Goal: Transaction & Acquisition: Obtain resource

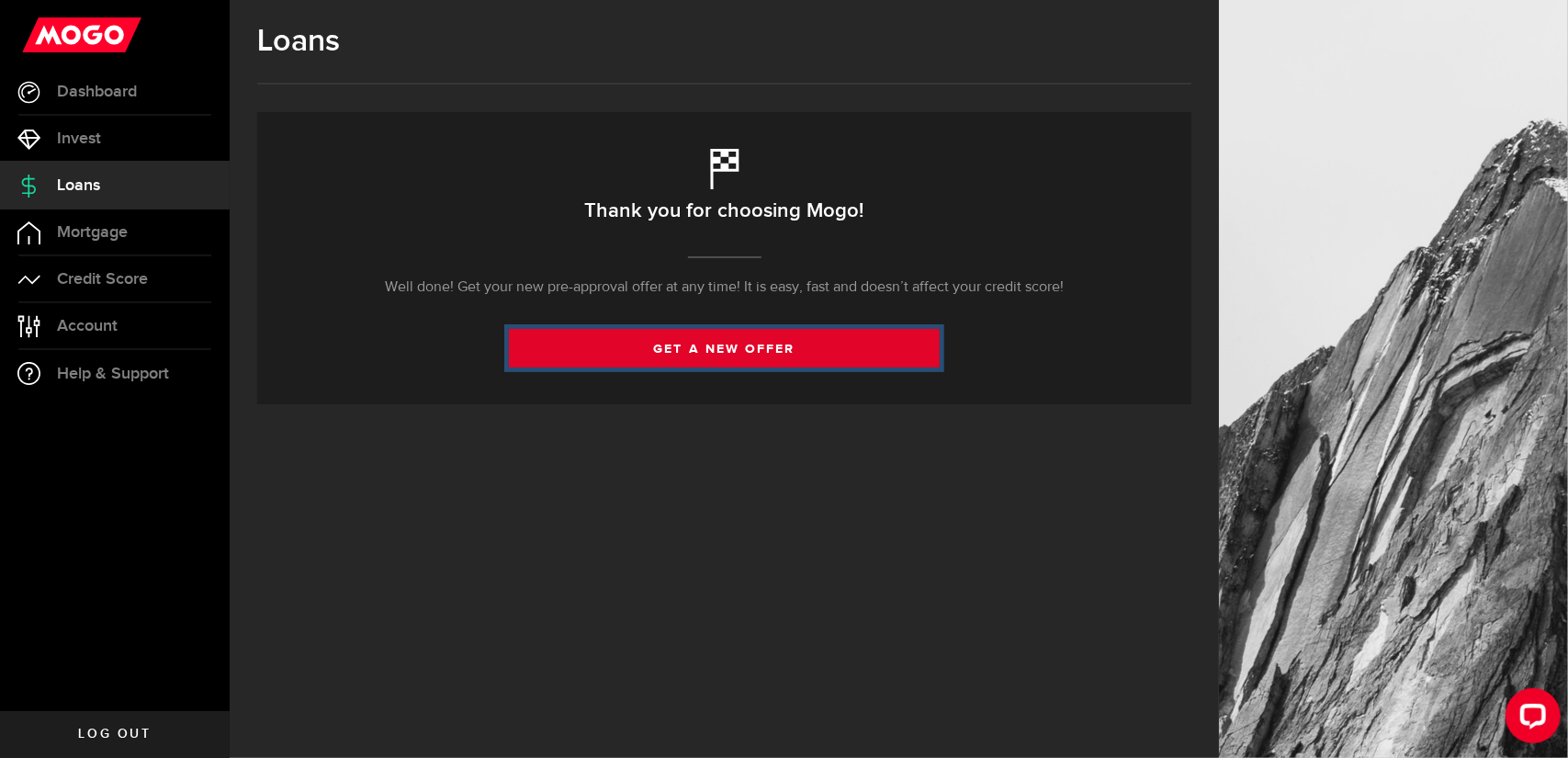
click at [740, 347] on link "get a new offer" at bounding box center [724, 348] width 431 height 39
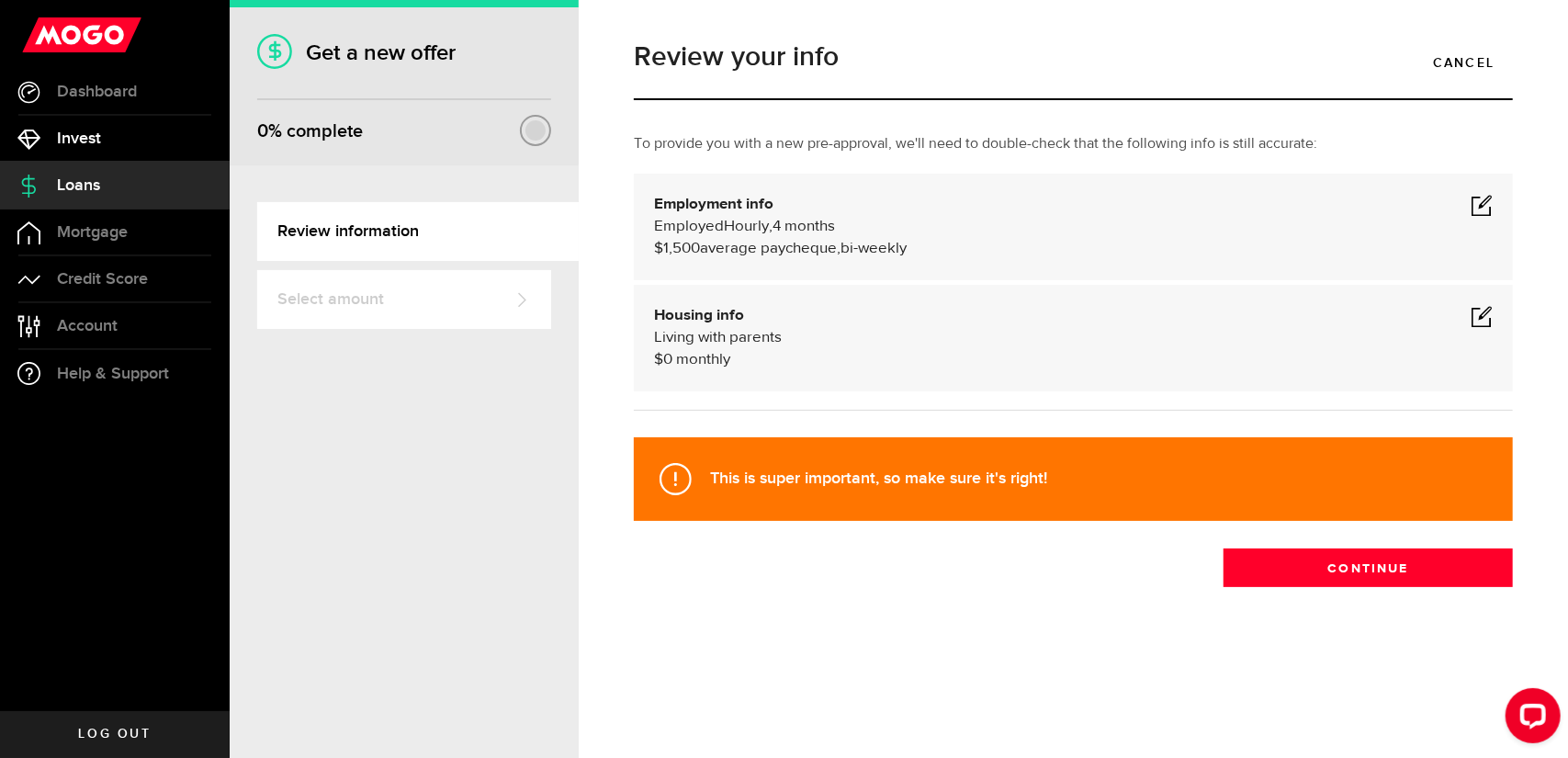
click at [105, 126] on link "Invest" at bounding box center [115, 138] width 229 height 45
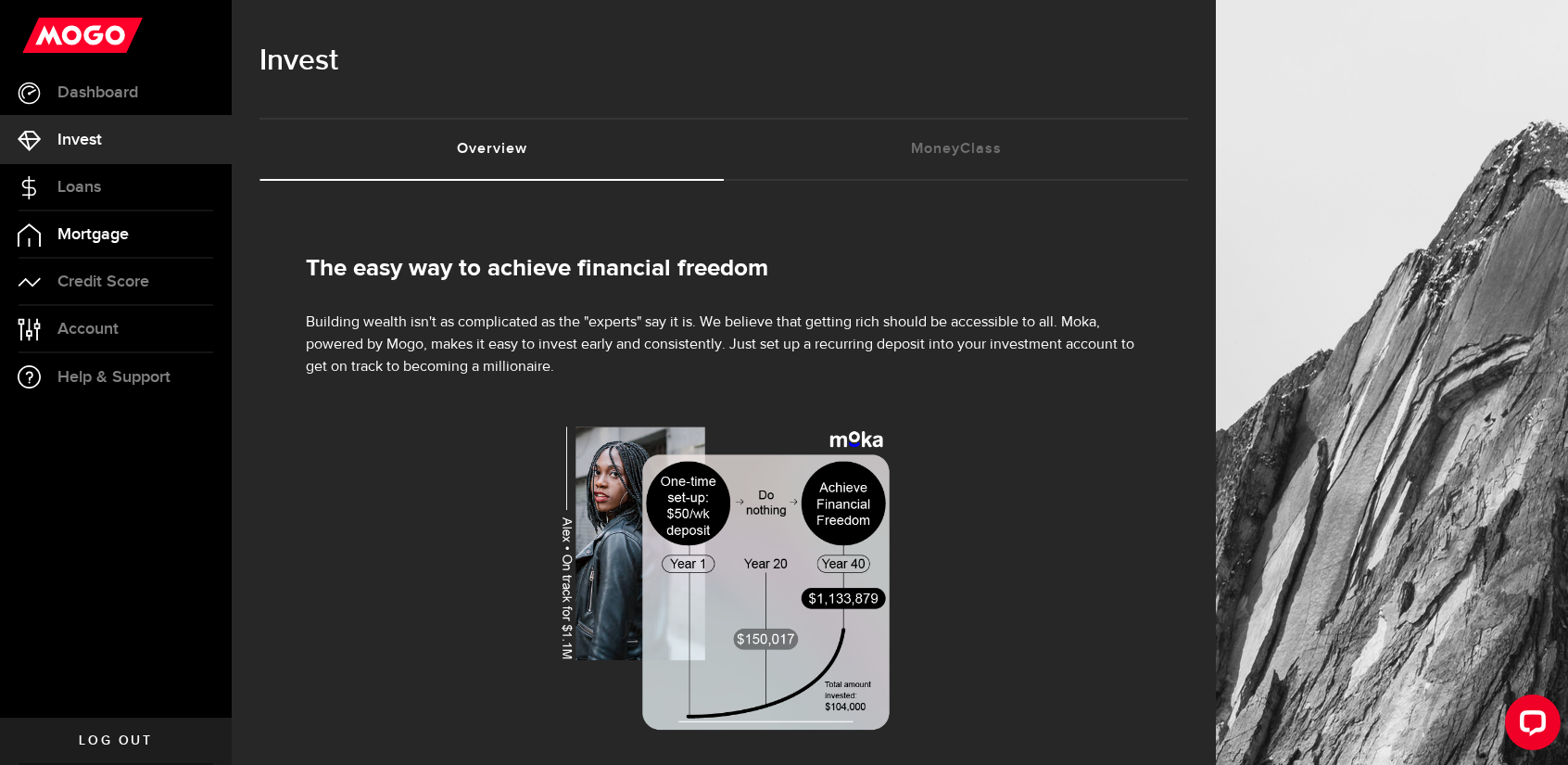
click at [89, 226] on span "Mortgage" at bounding box center [94, 234] width 72 height 17
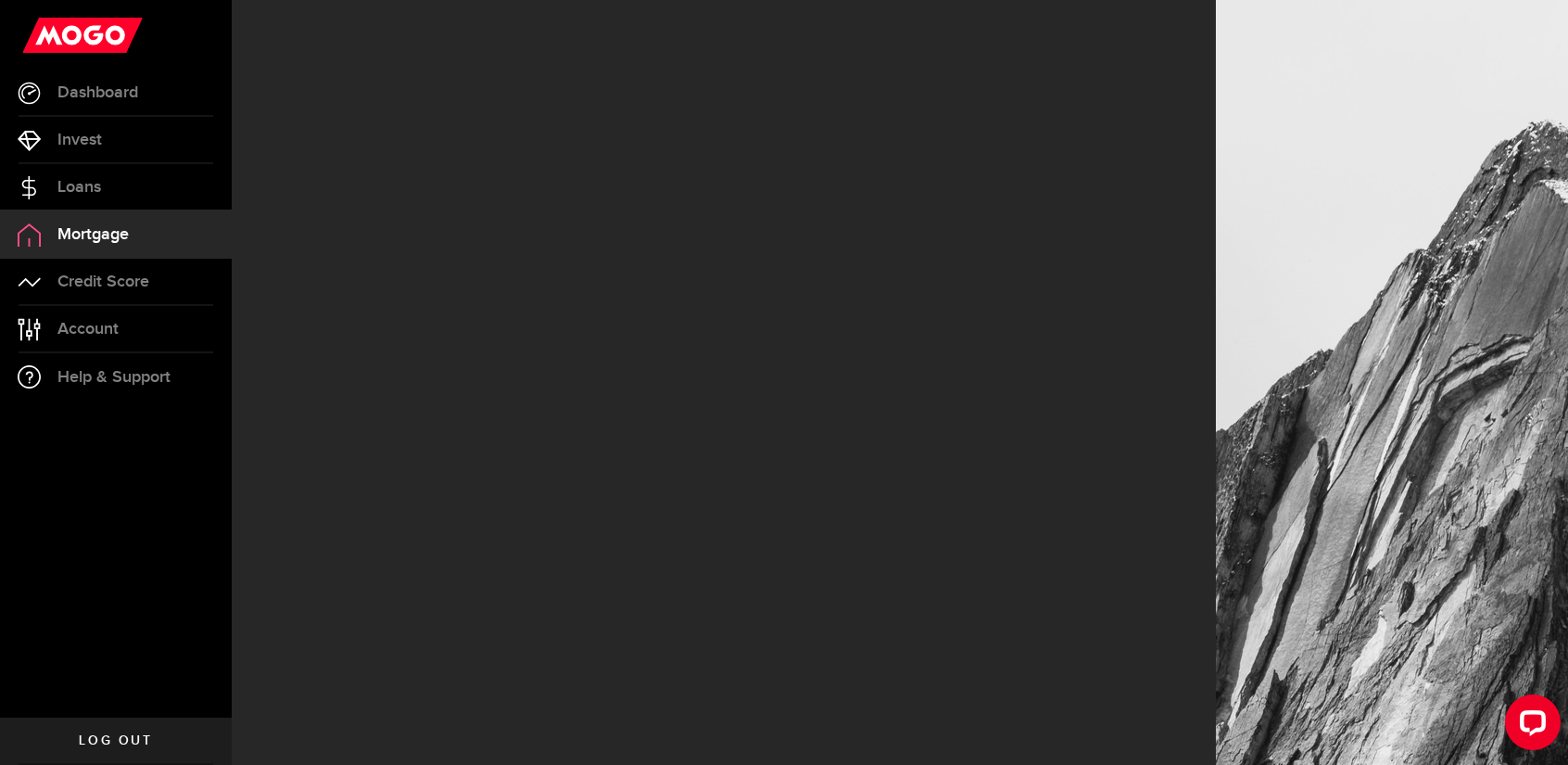
select select "3knYdhfXw4iYoq2m0WGQES"
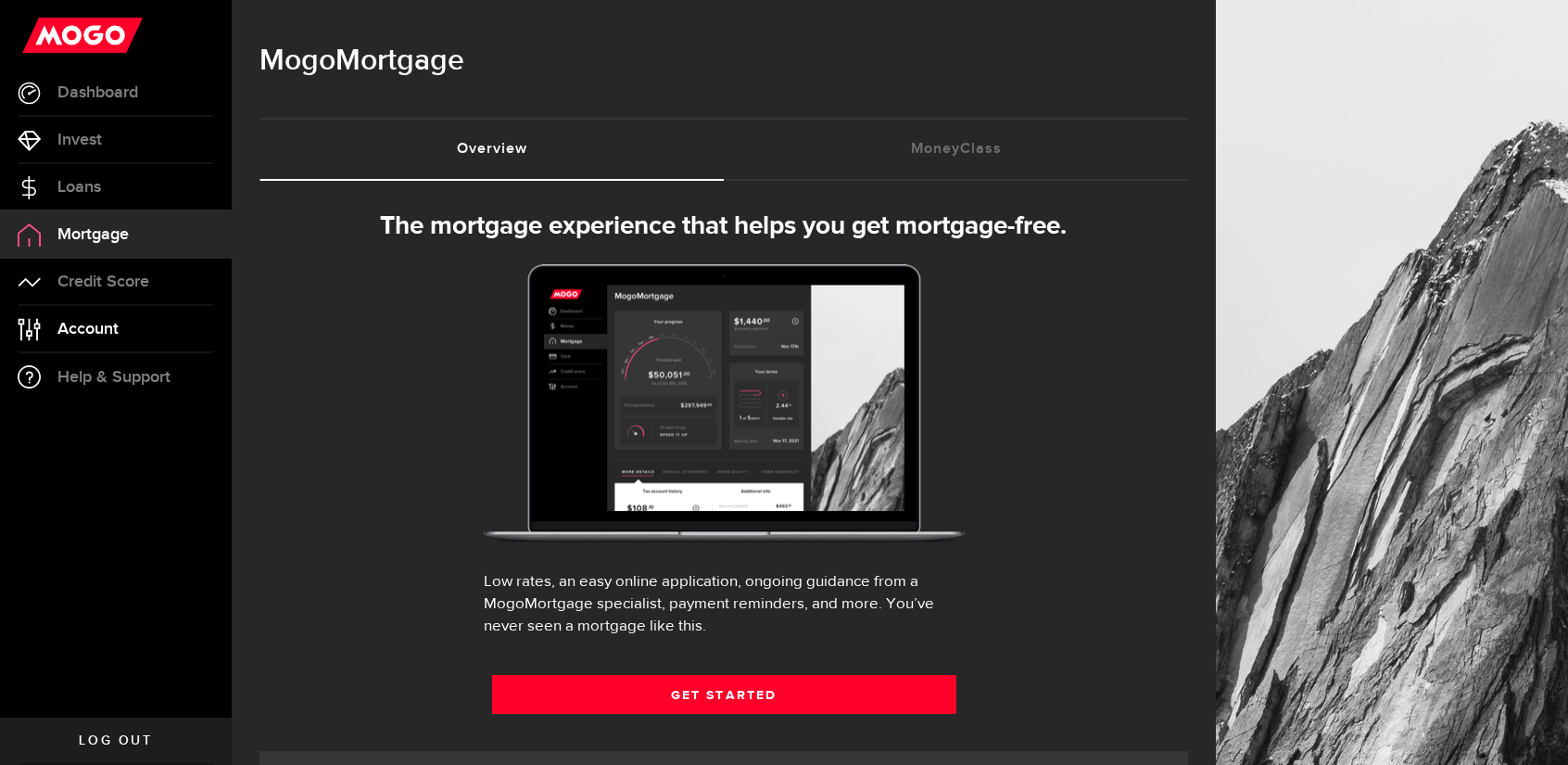
click at [76, 316] on link "Account Compte" at bounding box center [116, 329] width 231 height 46
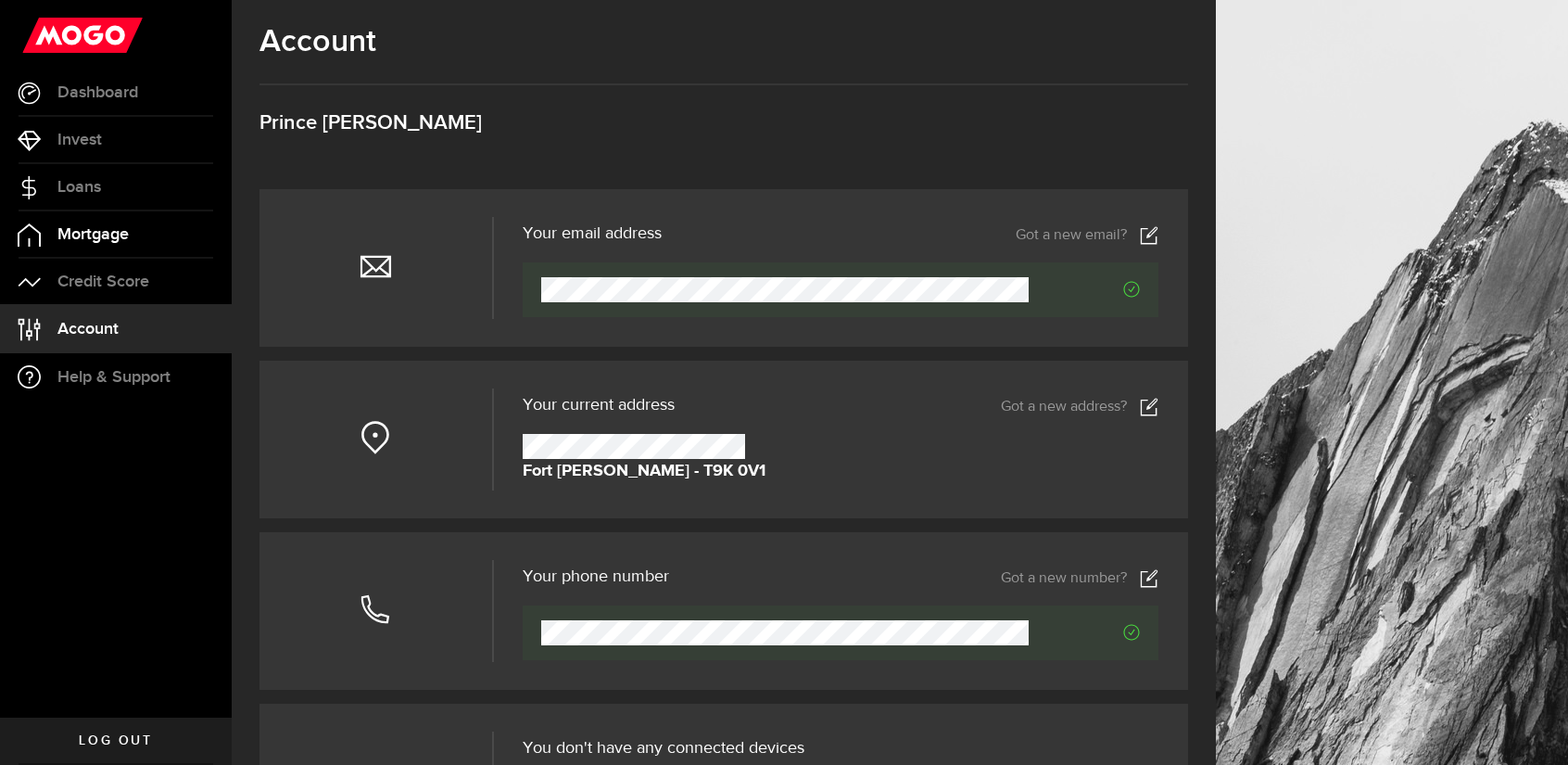
click at [102, 255] on link "Mortgage" at bounding box center [116, 234] width 231 height 46
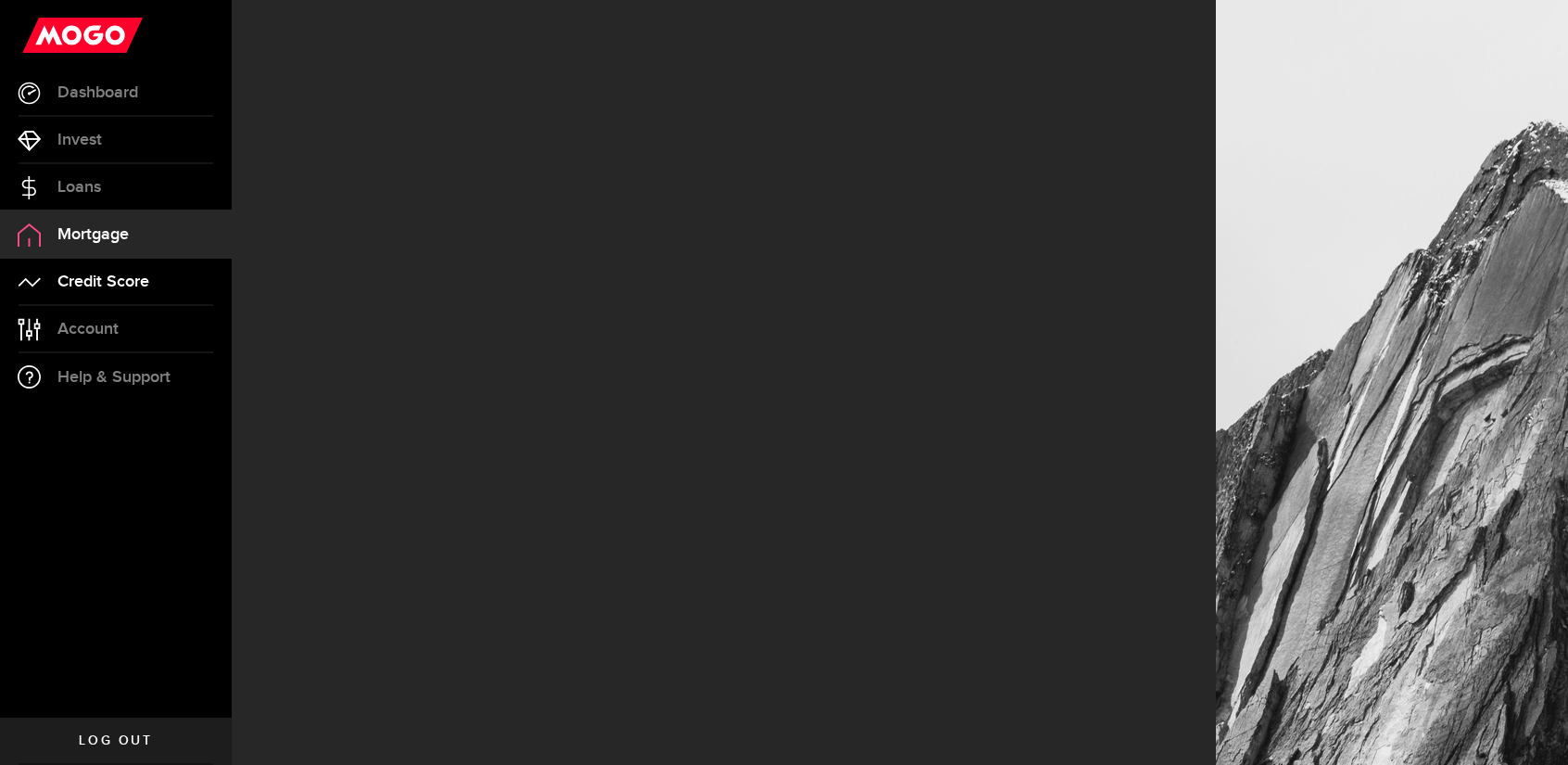
select select "3knYdhfXw4iYoq2m0WGQES"
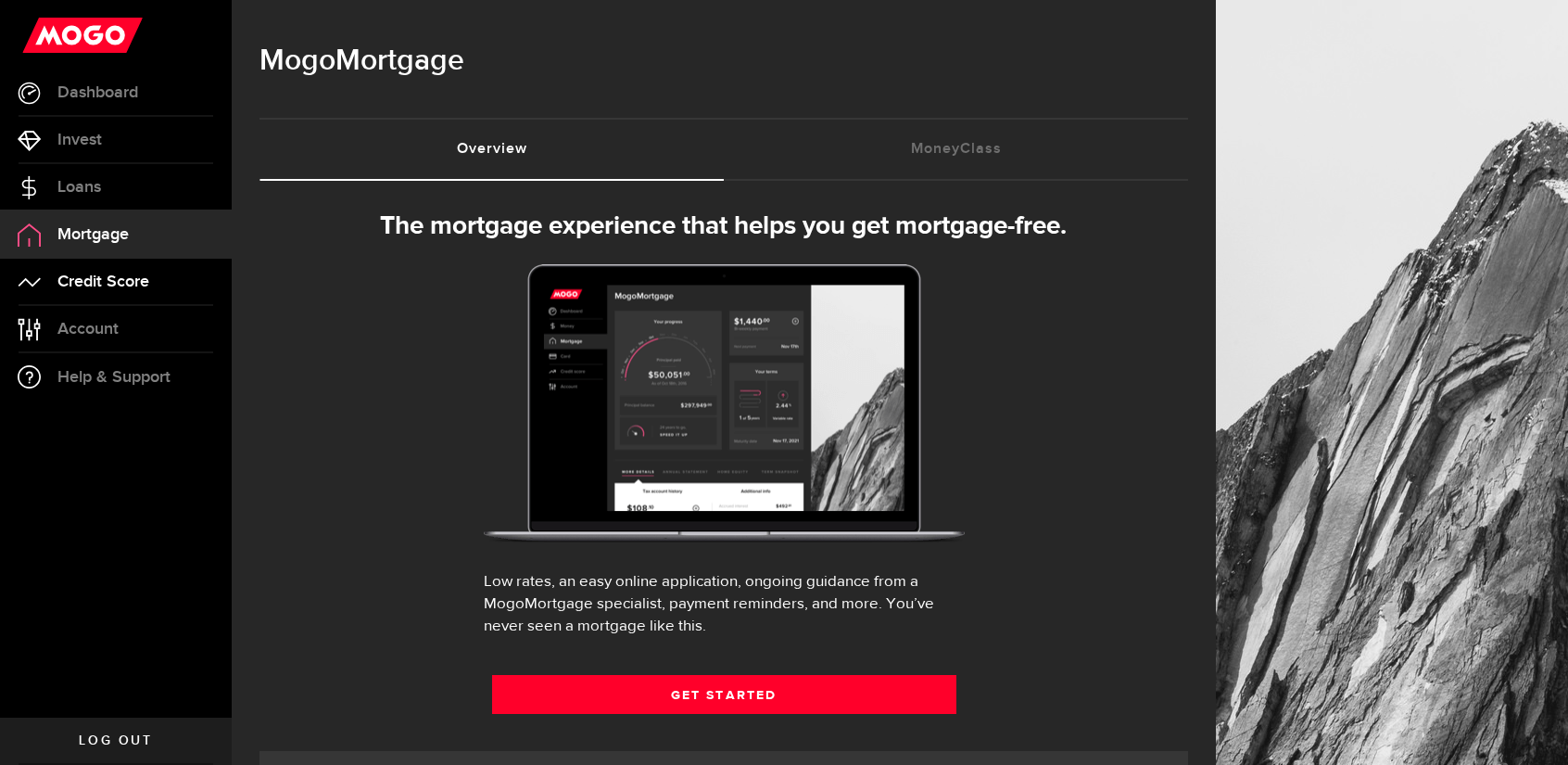
click at [100, 285] on span "Credit Score" at bounding box center [104, 281] width 92 height 17
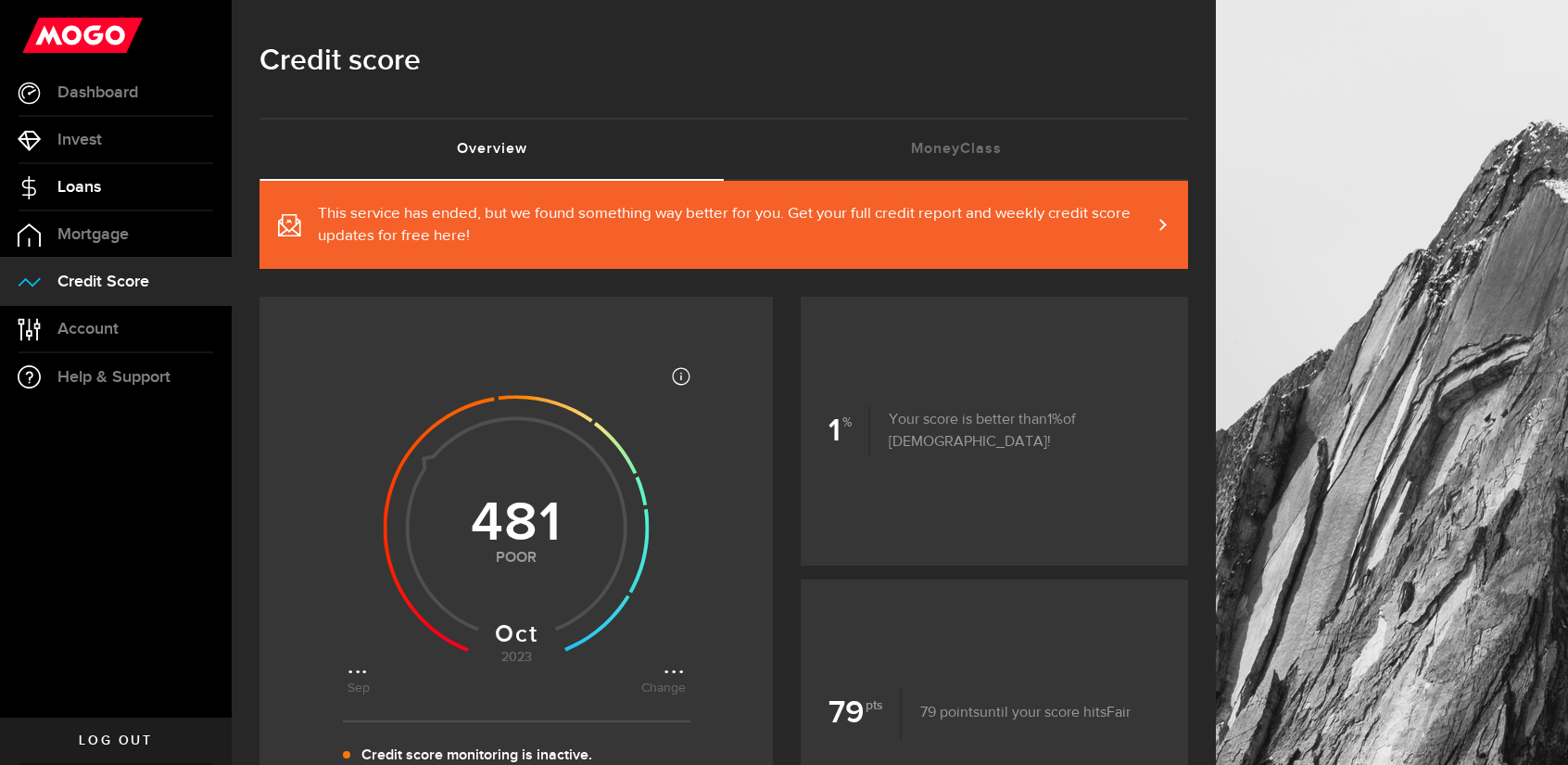
click at [76, 187] on span "Loans" at bounding box center [80, 187] width 44 height 17
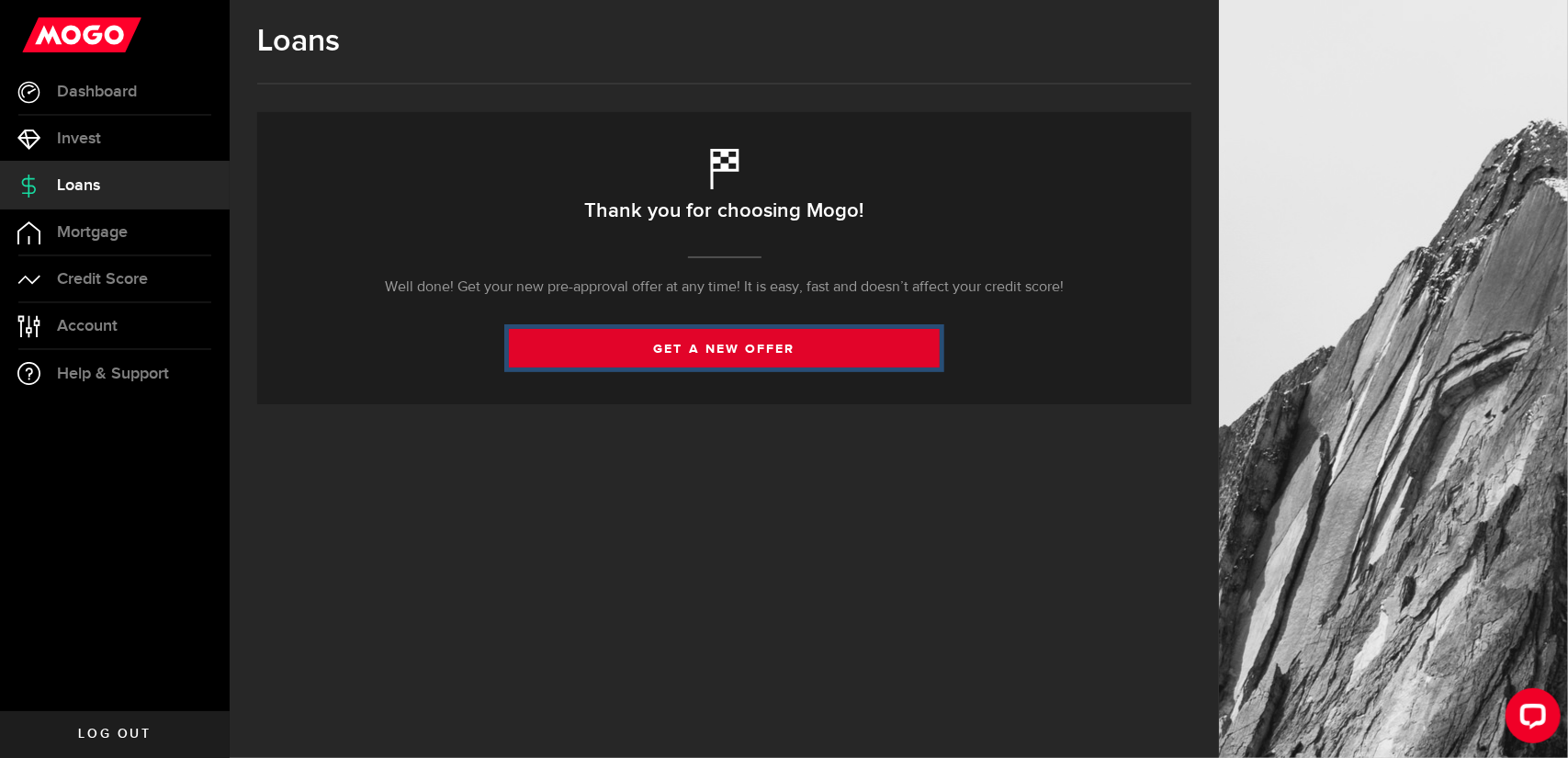
click at [745, 355] on link "get a new offer" at bounding box center [724, 348] width 431 height 39
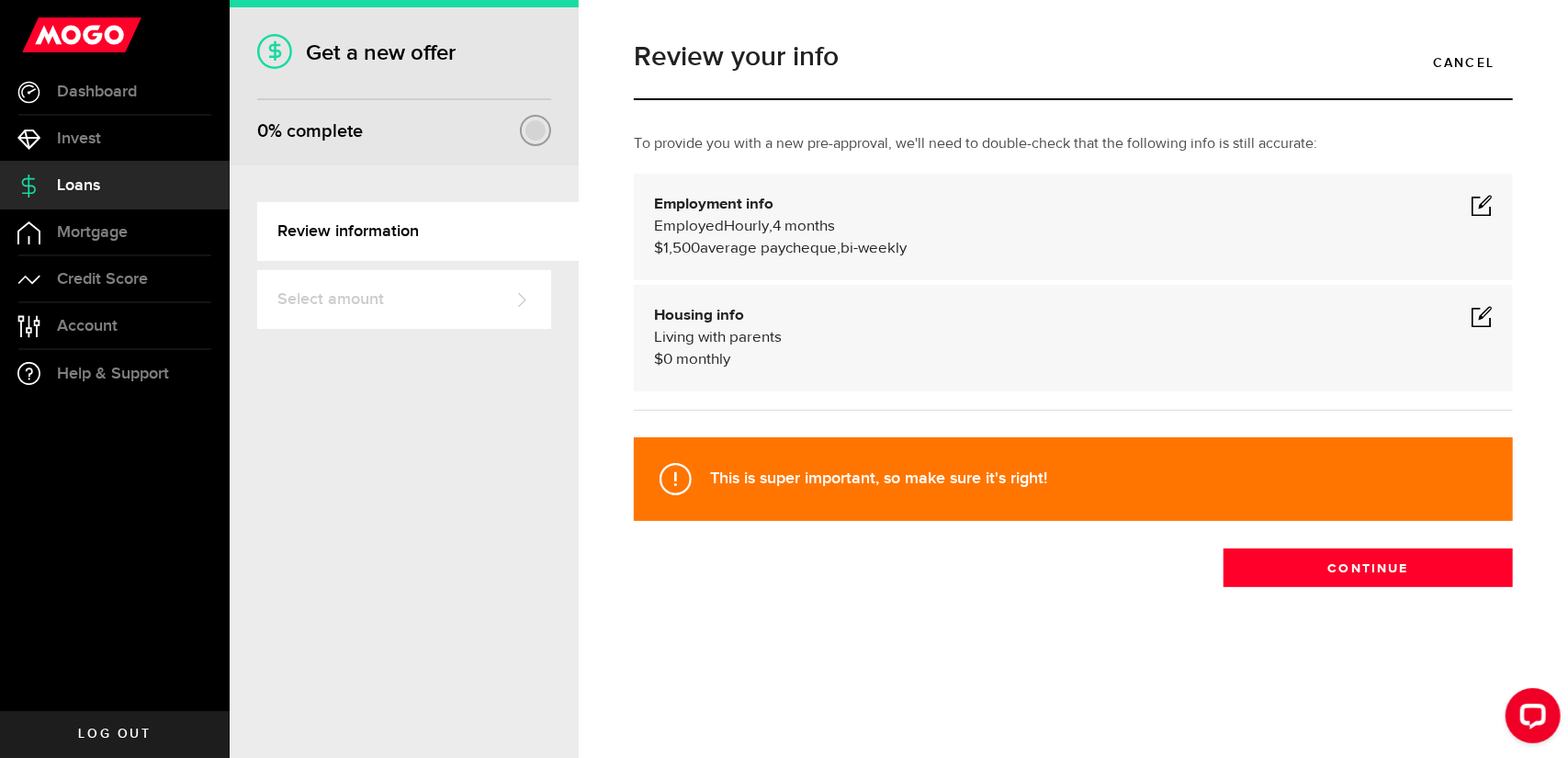
click at [1482, 211] on span at bounding box center [1482, 205] width 22 height 22
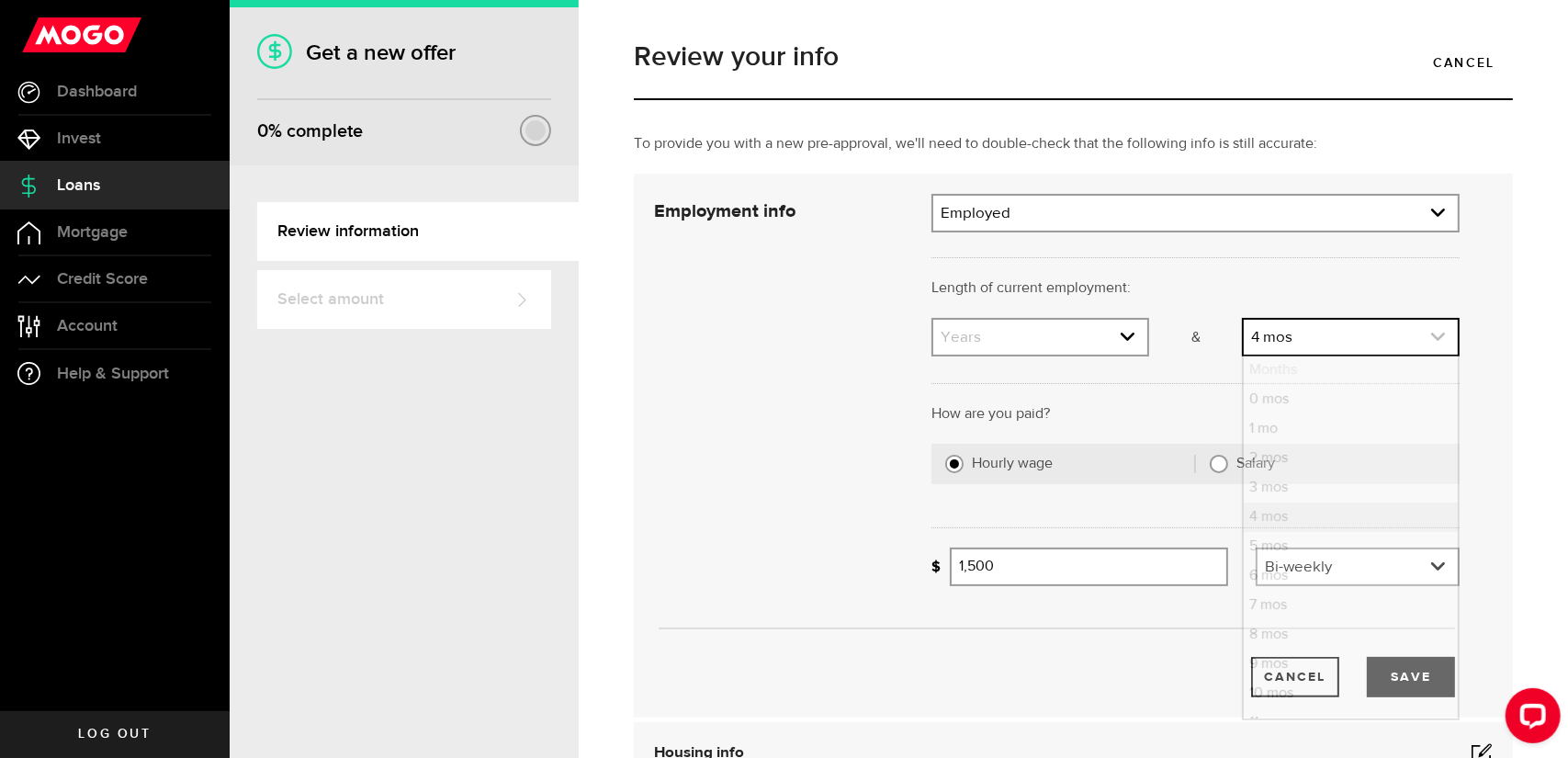
click at [1431, 339] on icon "expand select" at bounding box center [1439, 337] width 16 height 16
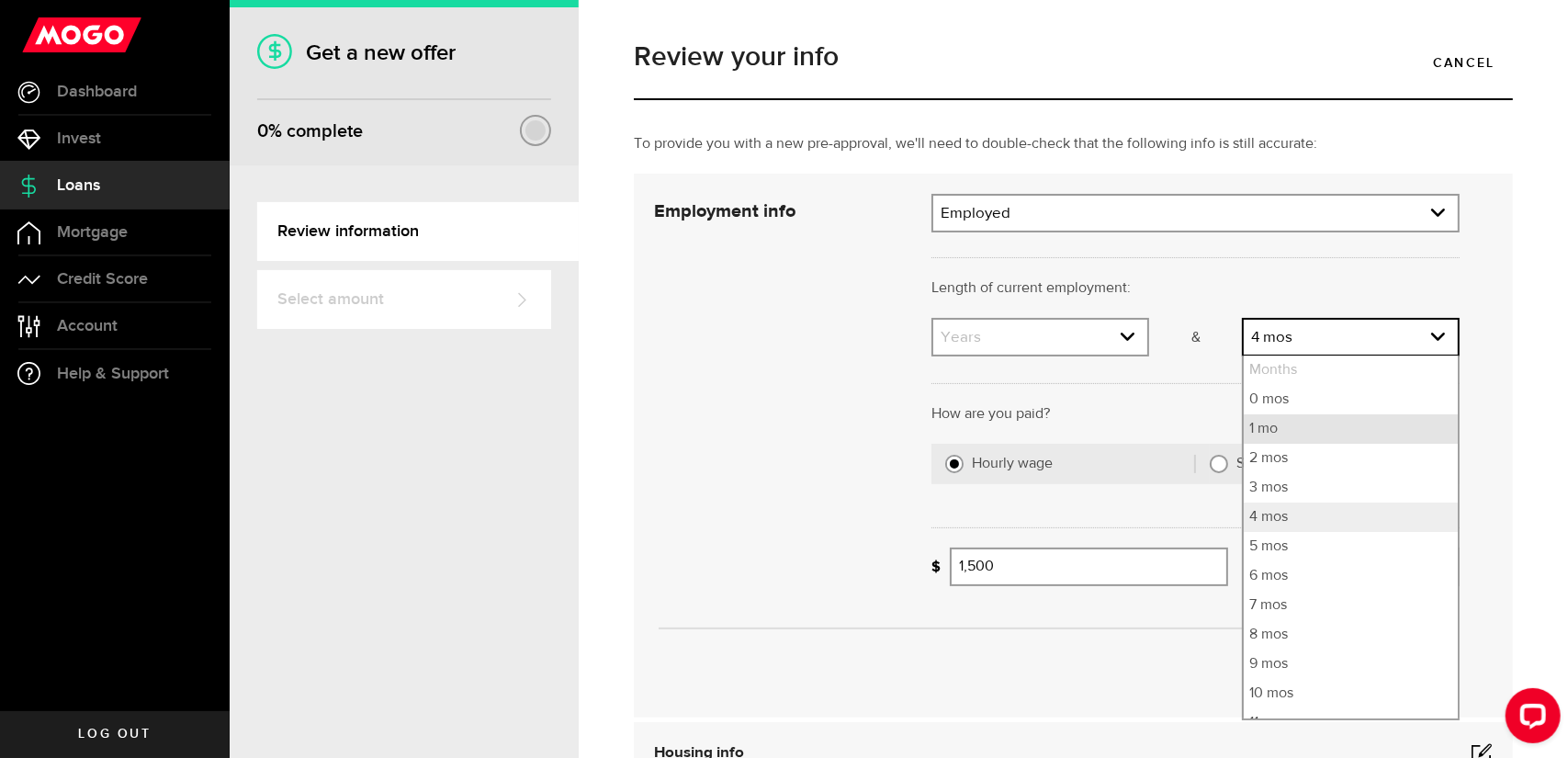
click at [1263, 427] on li "1 mo" at bounding box center [1351, 429] width 214 height 30
select select "1"
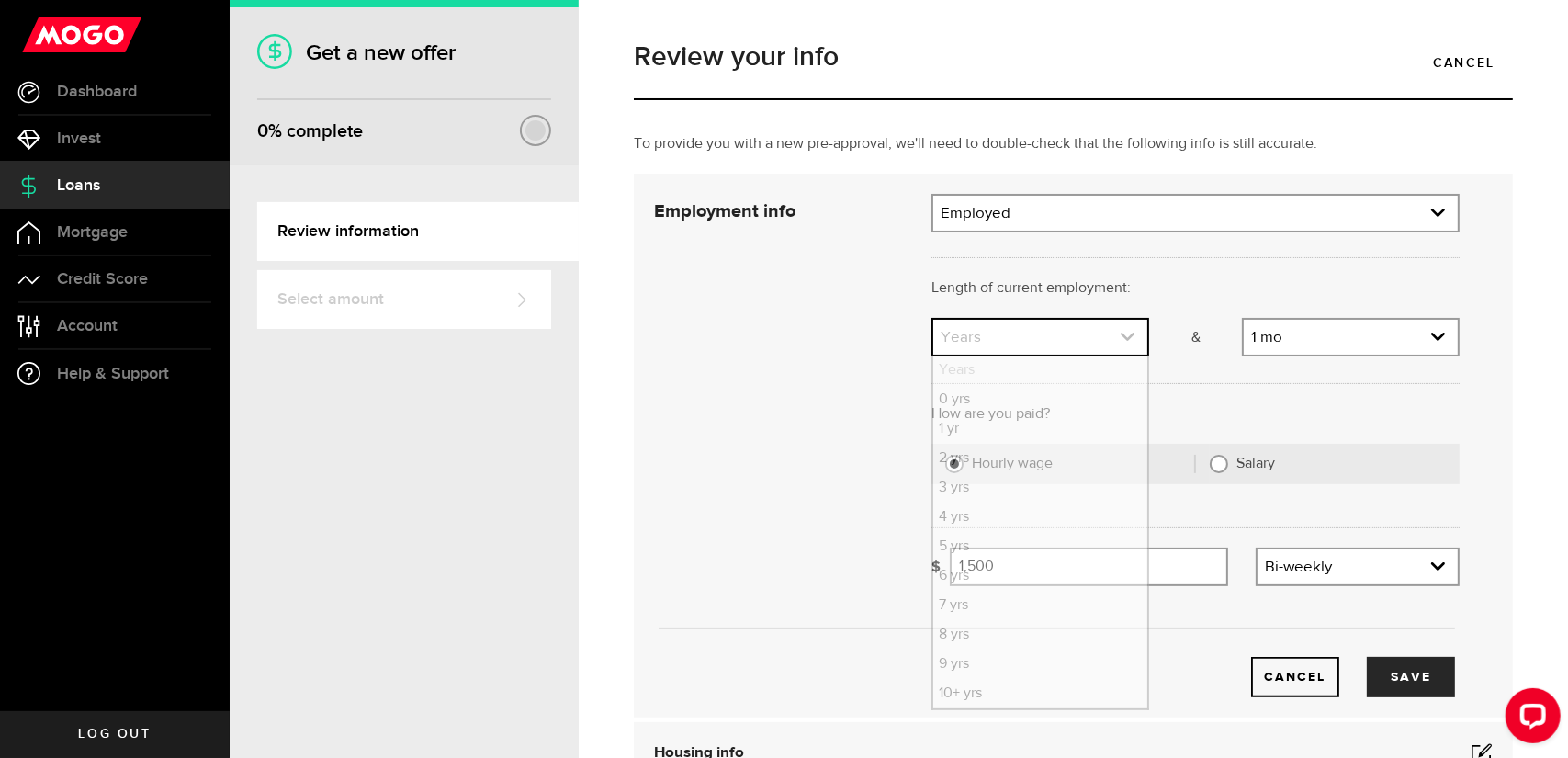
click at [1120, 336] on icon "expand select" at bounding box center [1128, 337] width 16 height 16
click at [947, 435] on li "1 yr" at bounding box center [1040, 429] width 214 height 30
select select "1"
click at [823, 371] on div "Cancel Save" at bounding box center [1056, 446] width 861 height 504
click at [1213, 464] on input "Salary" at bounding box center [1219, 463] width 19 height 19
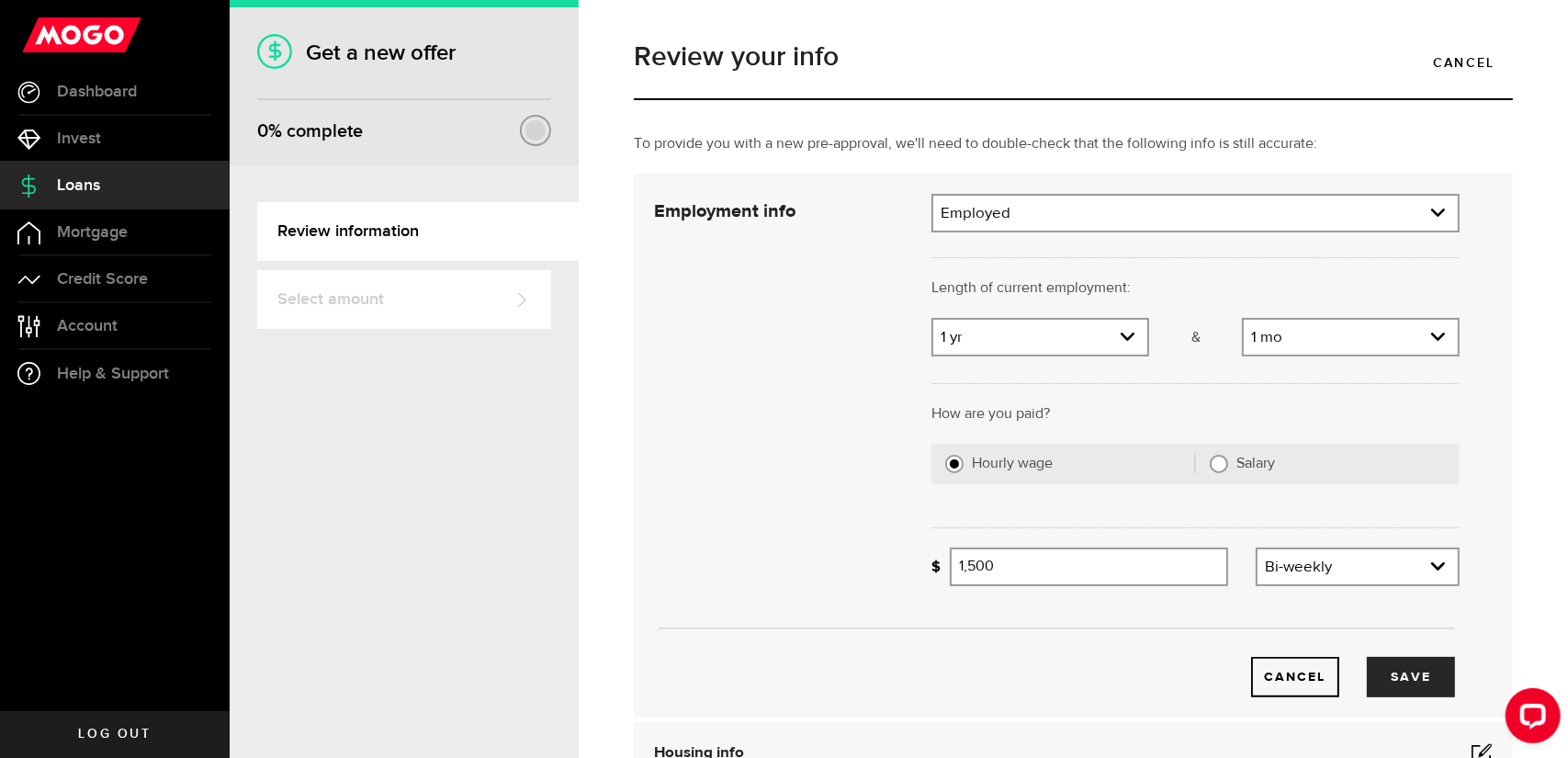
radio input "true"
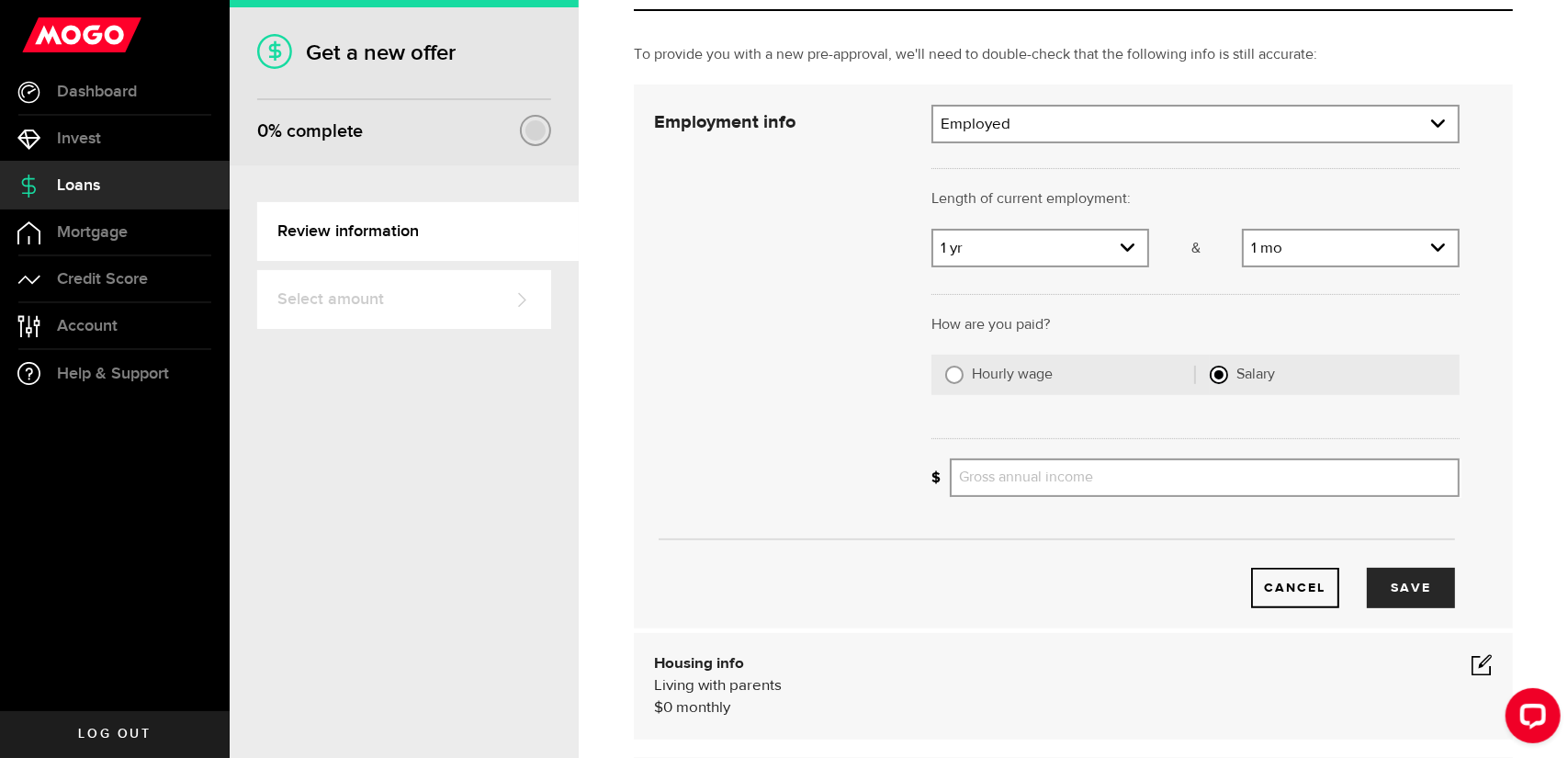
scroll to position [184, 0]
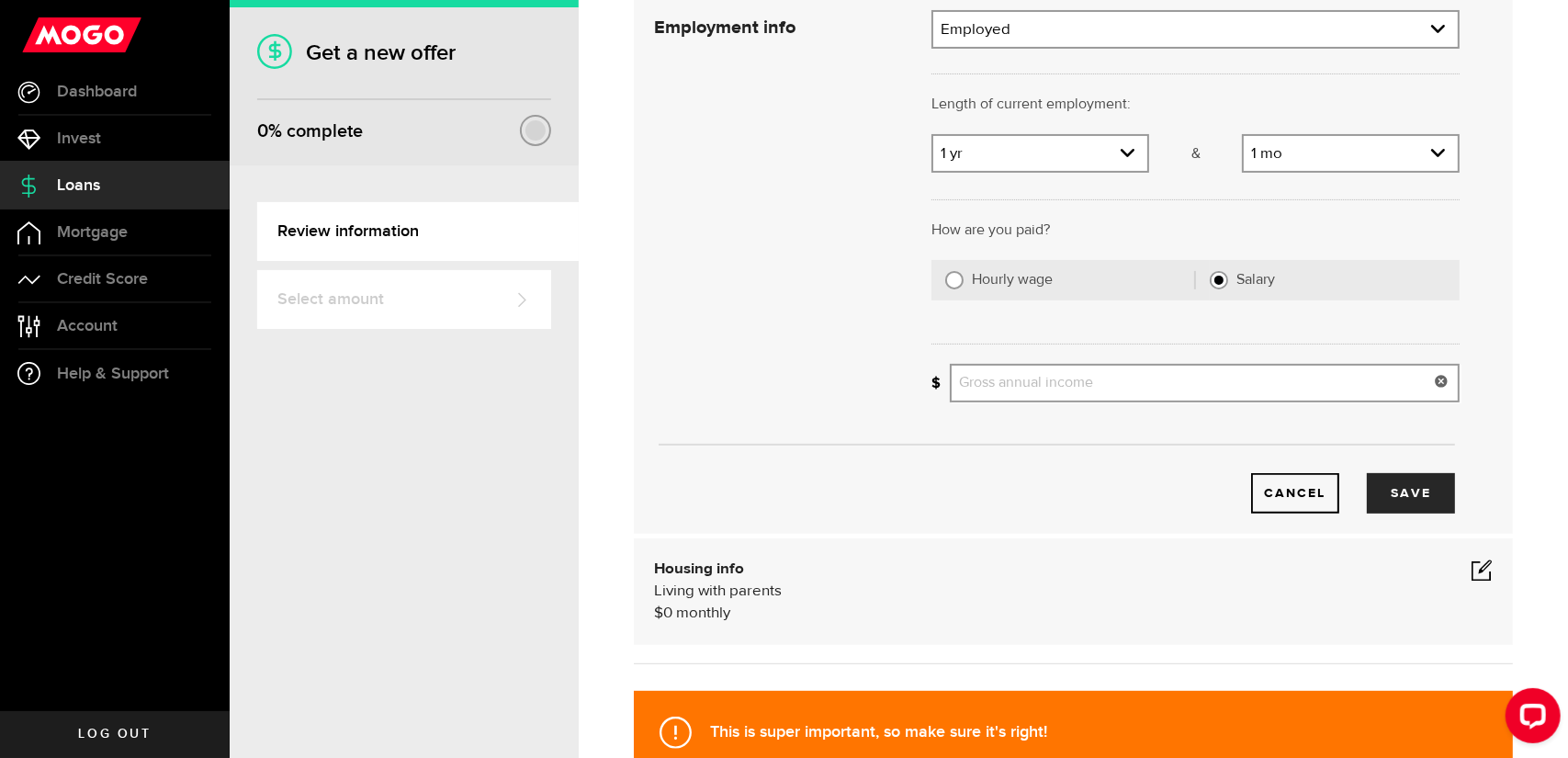
click at [1097, 385] on input "Gross annual income" at bounding box center [1205, 382] width 510 height 39
type input "90,000"
click at [1132, 453] on div "Cancel Save" at bounding box center [1056, 464] width 861 height 98
click at [1382, 480] on button "Save" at bounding box center [1411, 493] width 88 height 41
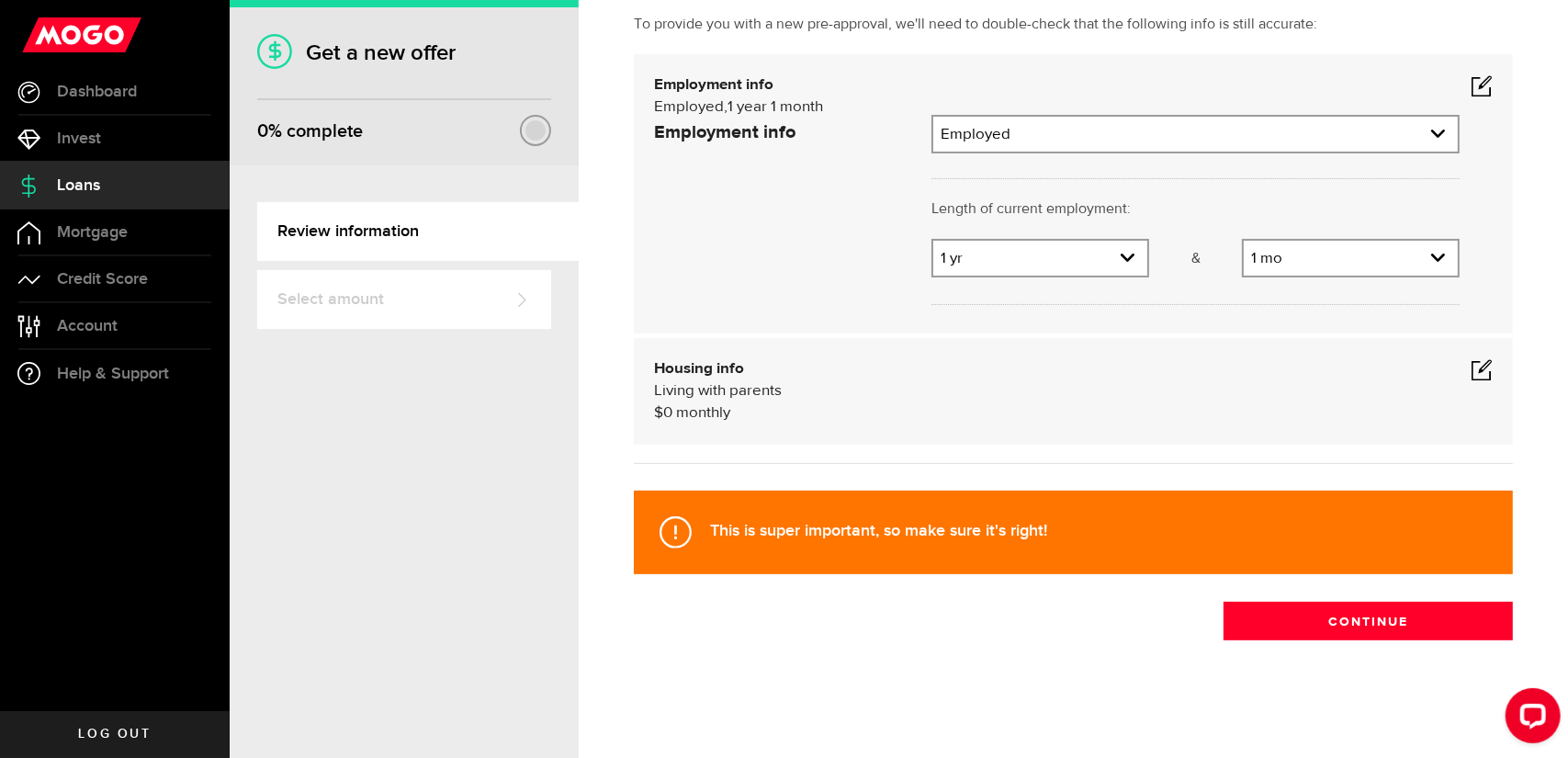
scroll to position [0, 0]
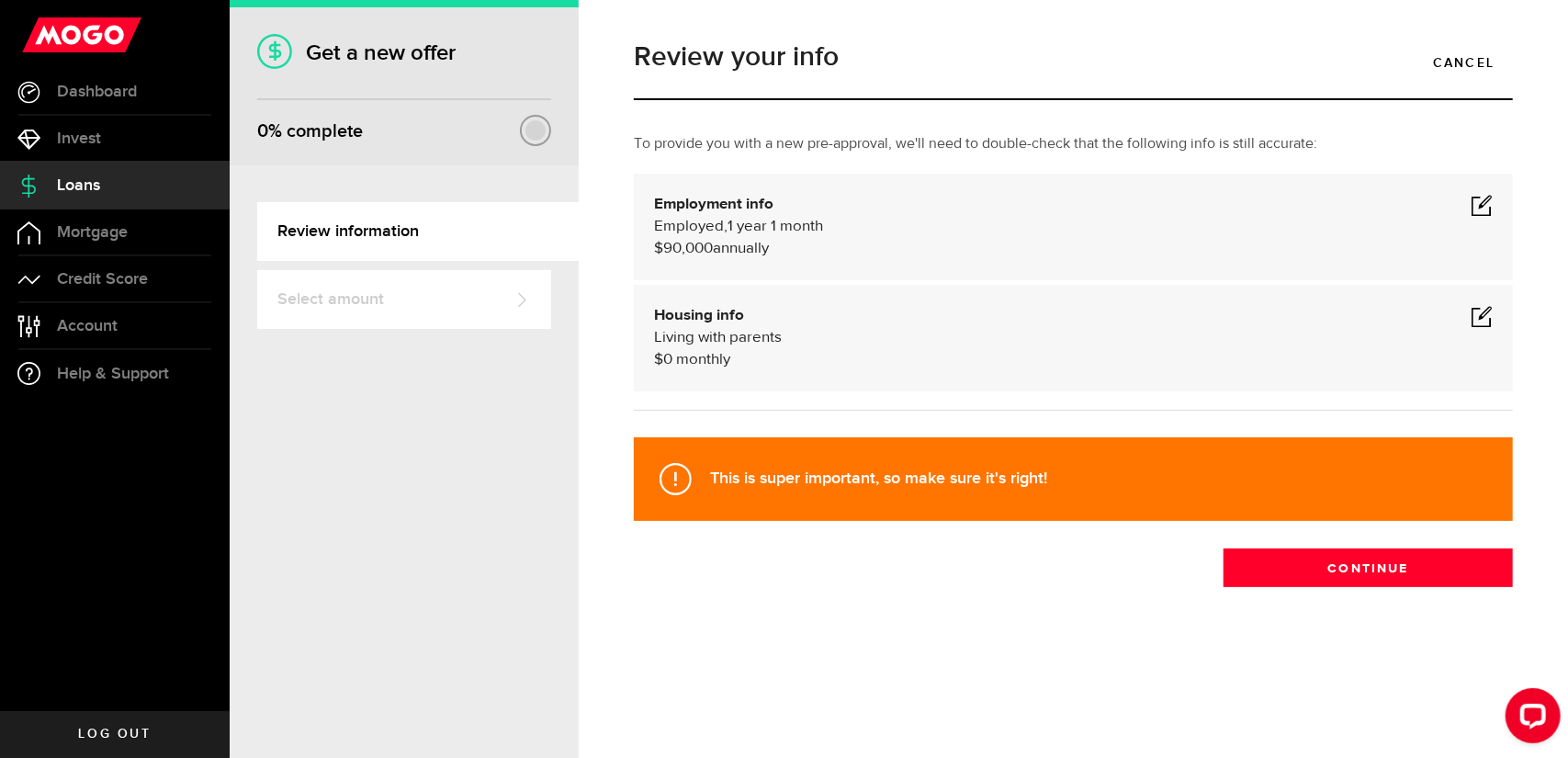
click at [1480, 313] on span at bounding box center [1482, 316] width 22 height 22
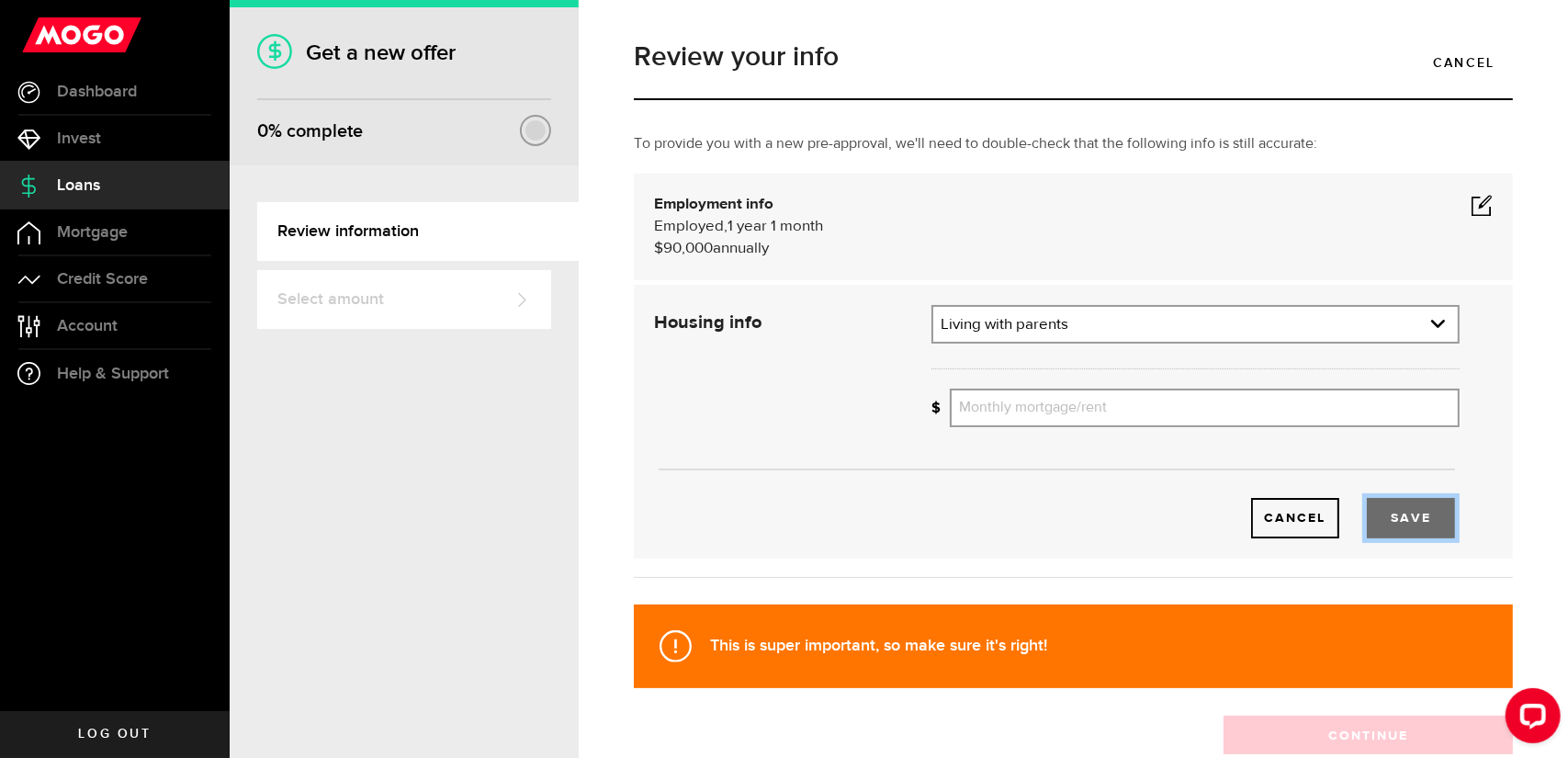
click at [1425, 520] on button "Save" at bounding box center [1411, 518] width 88 height 41
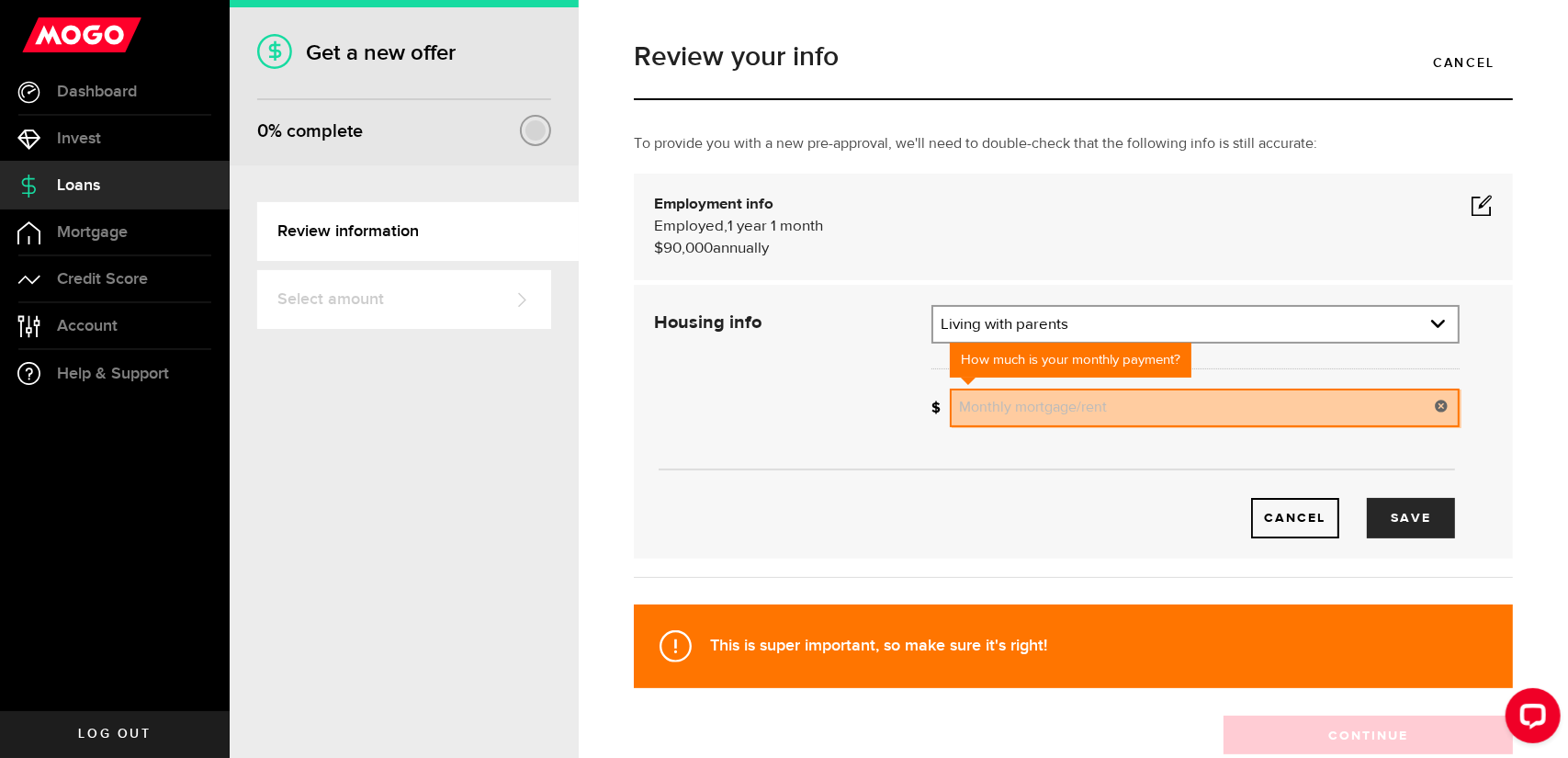
click at [1075, 411] on input "Monthly mortgage/rent" at bounding box center [1205, 407] width 510 height 39
type input "0"
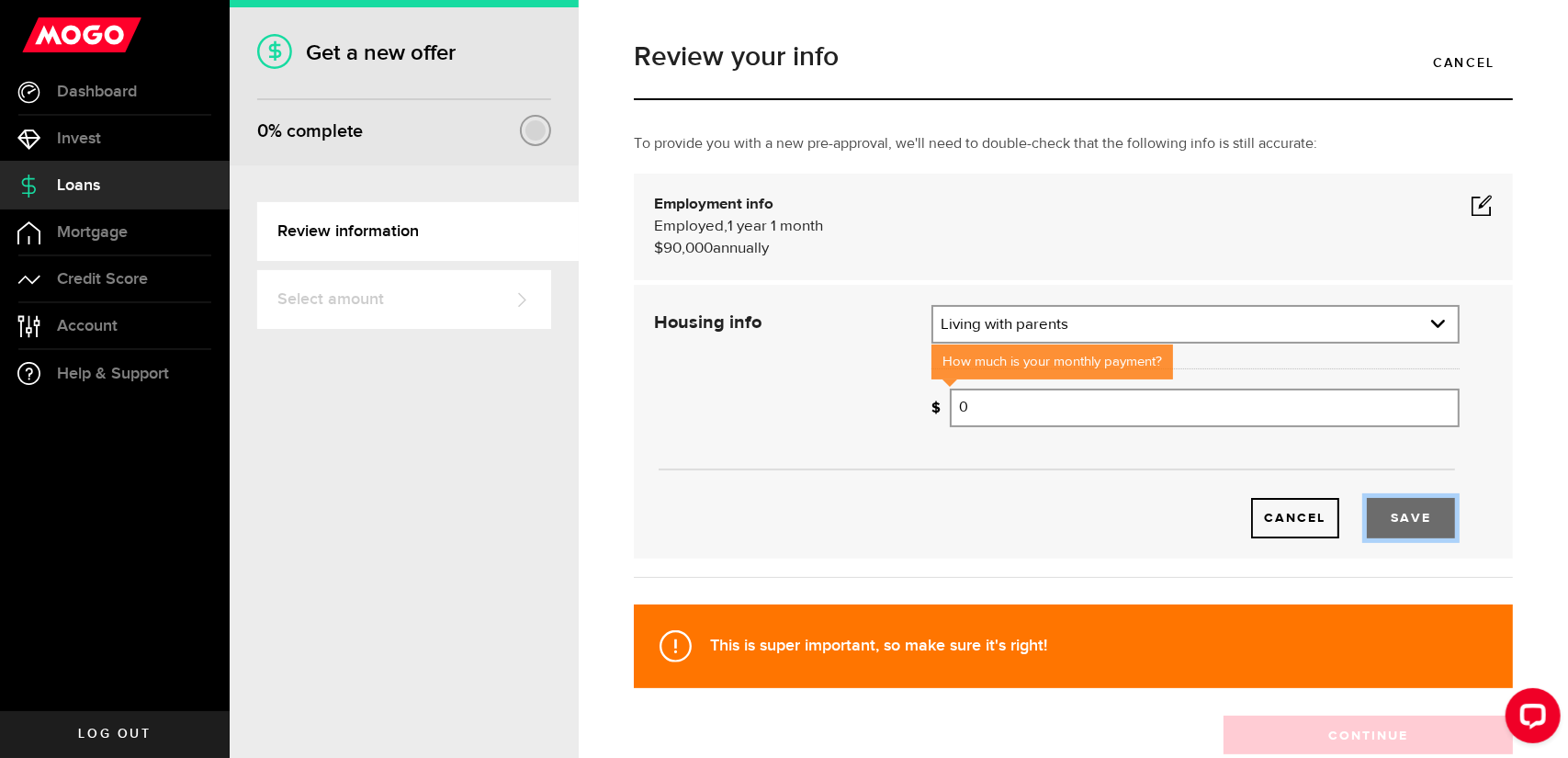
click at [1401, 518] on button "Save" at bounding box center [1411, 518] width 88 height 41
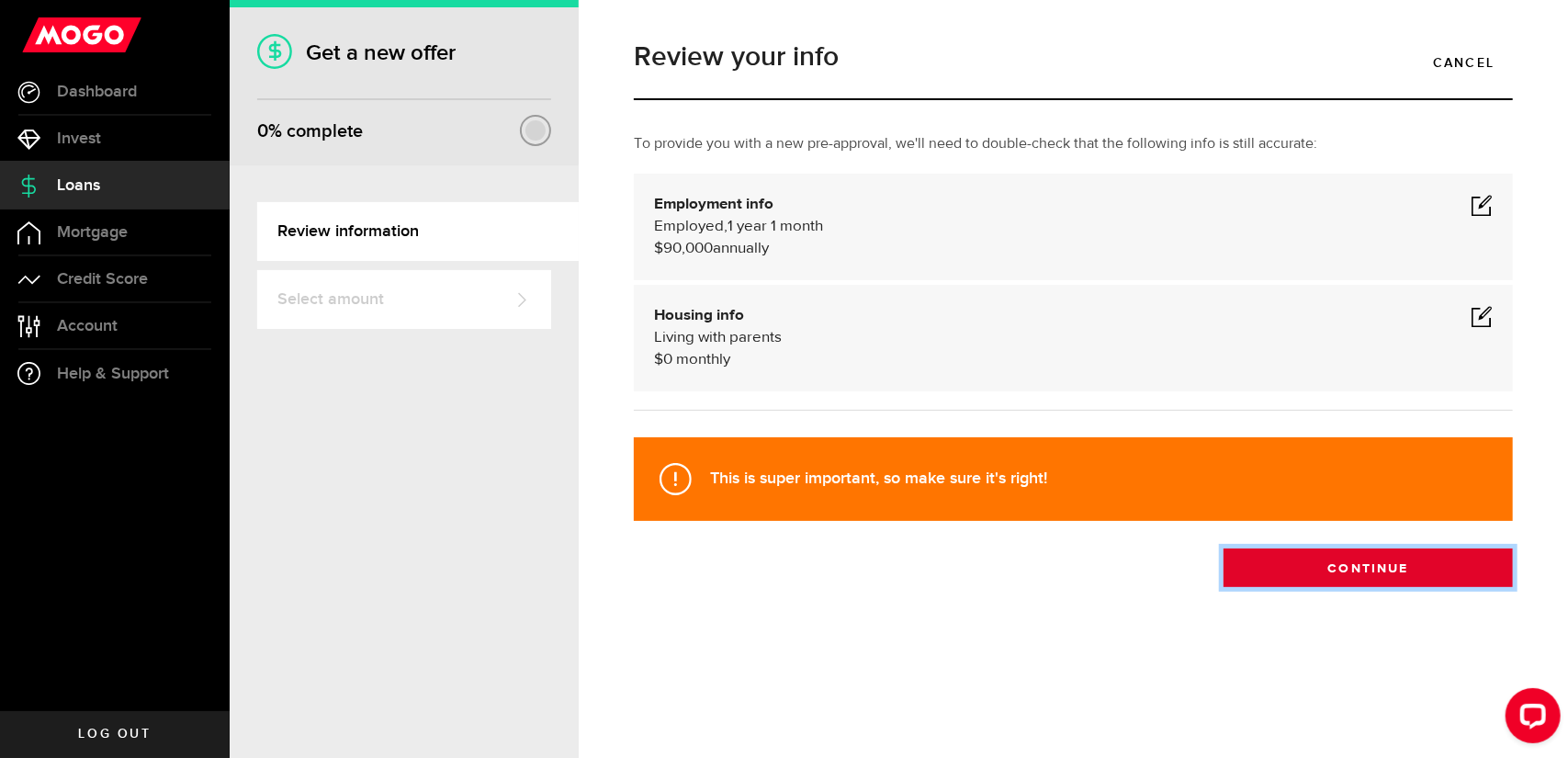
click at [1411, 563] on button "Continue" at bounding box center [1368, 567] width 289 height 39
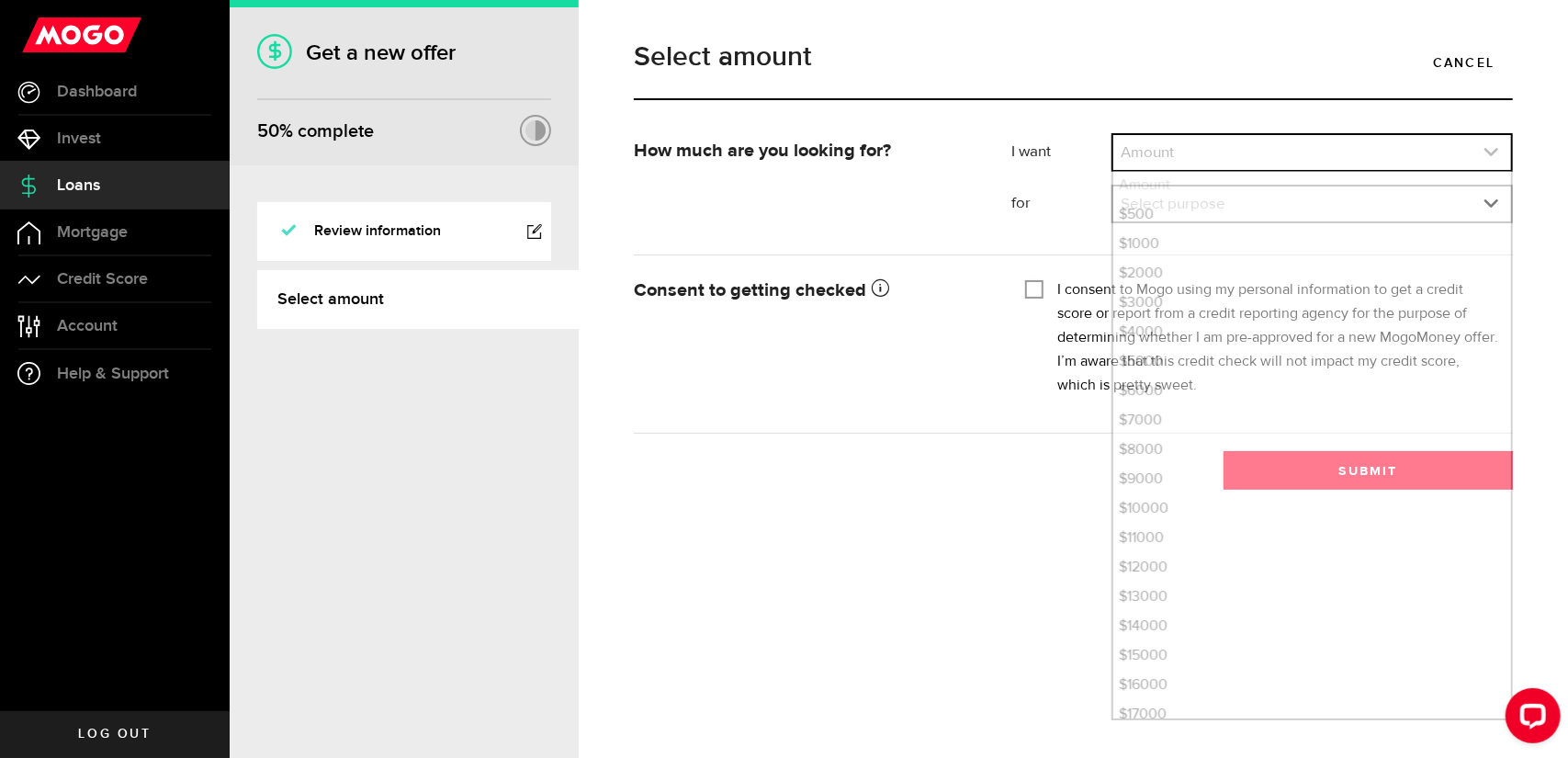
click at [1253, 153] on link "expand select" at bounding box center [1312, 152] width 398 height 35
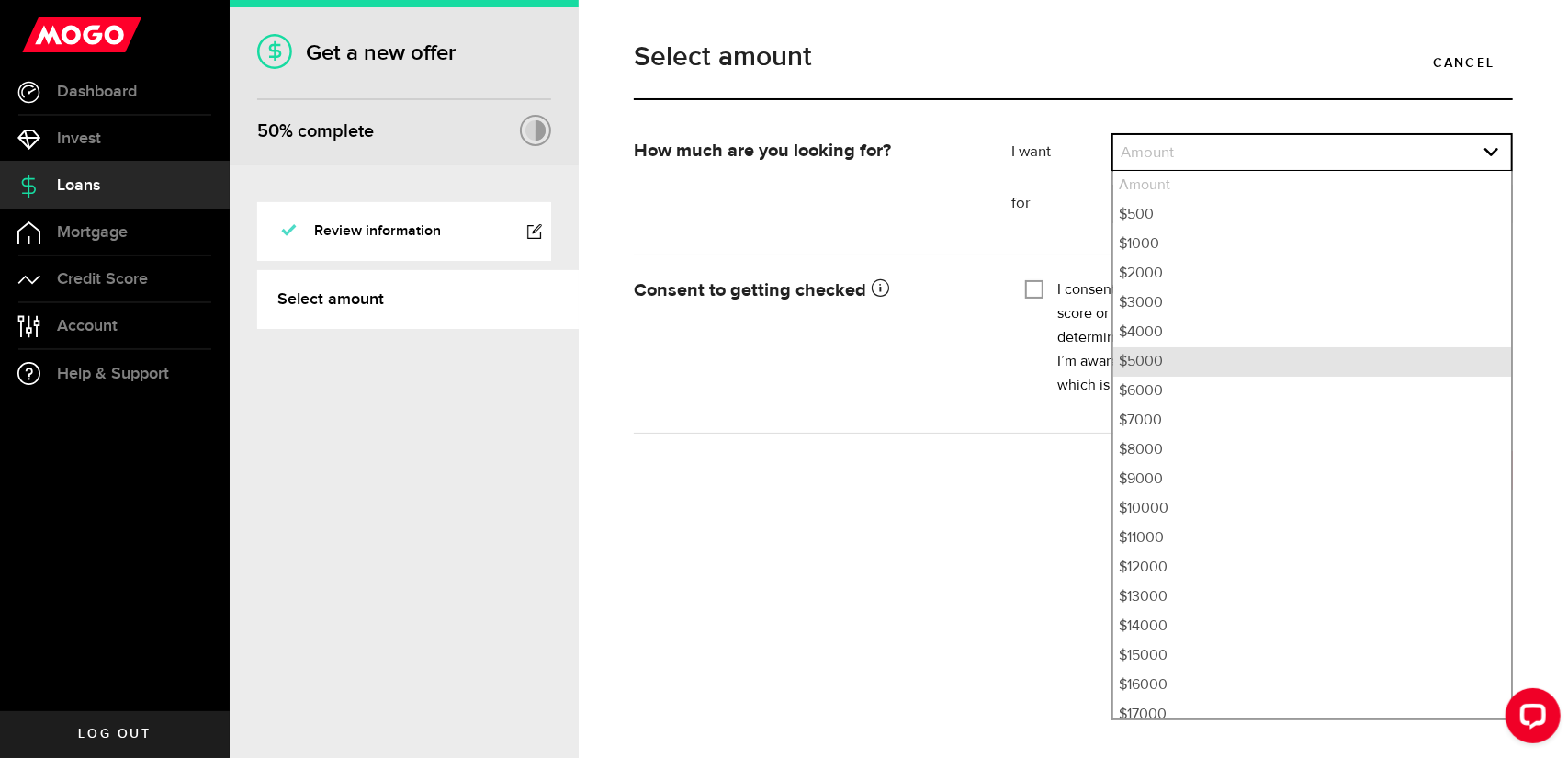
click at [1176, 362] on li "$5000" at bounding box center [1312, 362] width 398 height 30
select select "5000"
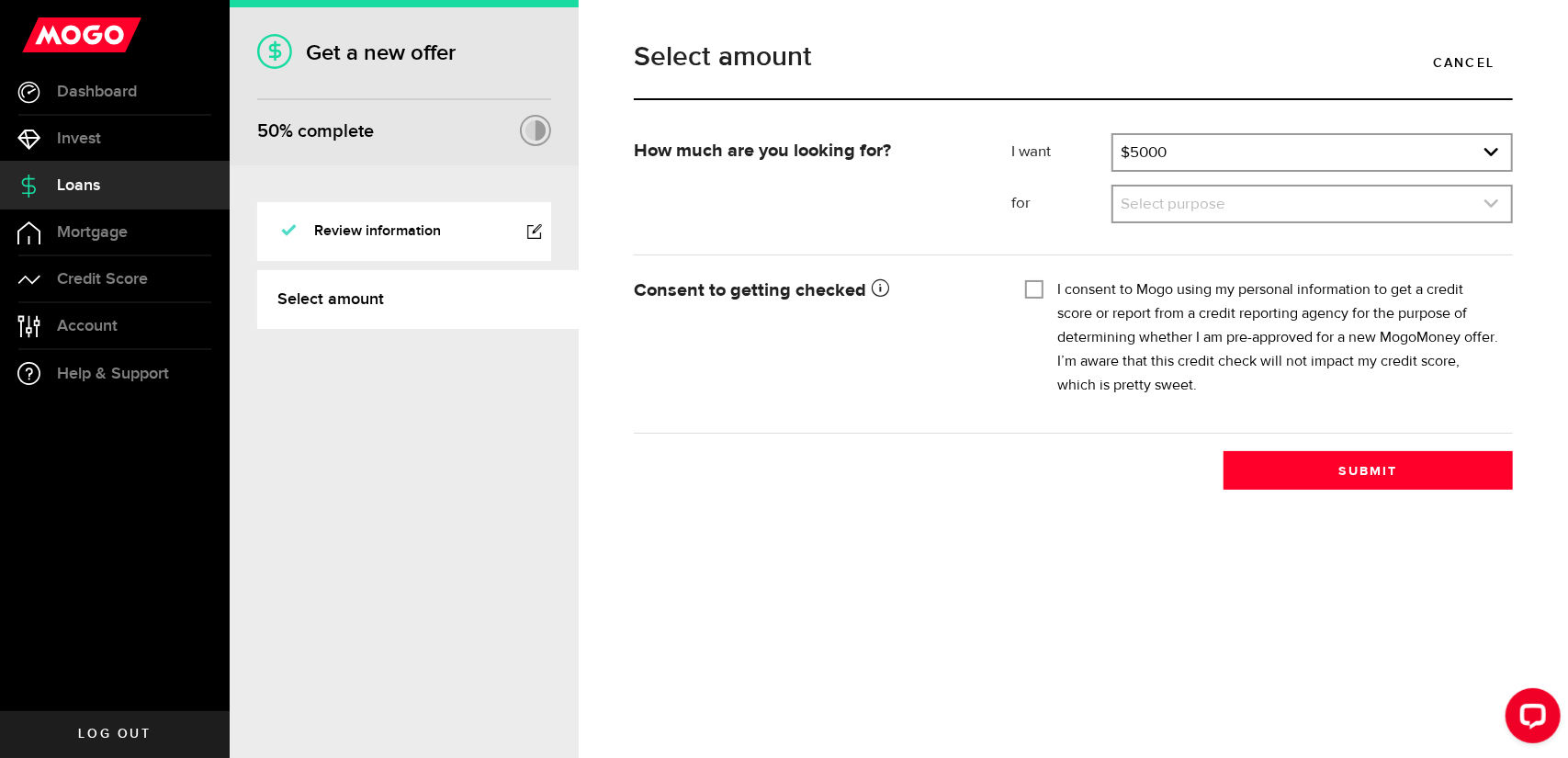
click at [1246, 204] on link "expand select" at bounding box center [1312, 204] width 398 height 35
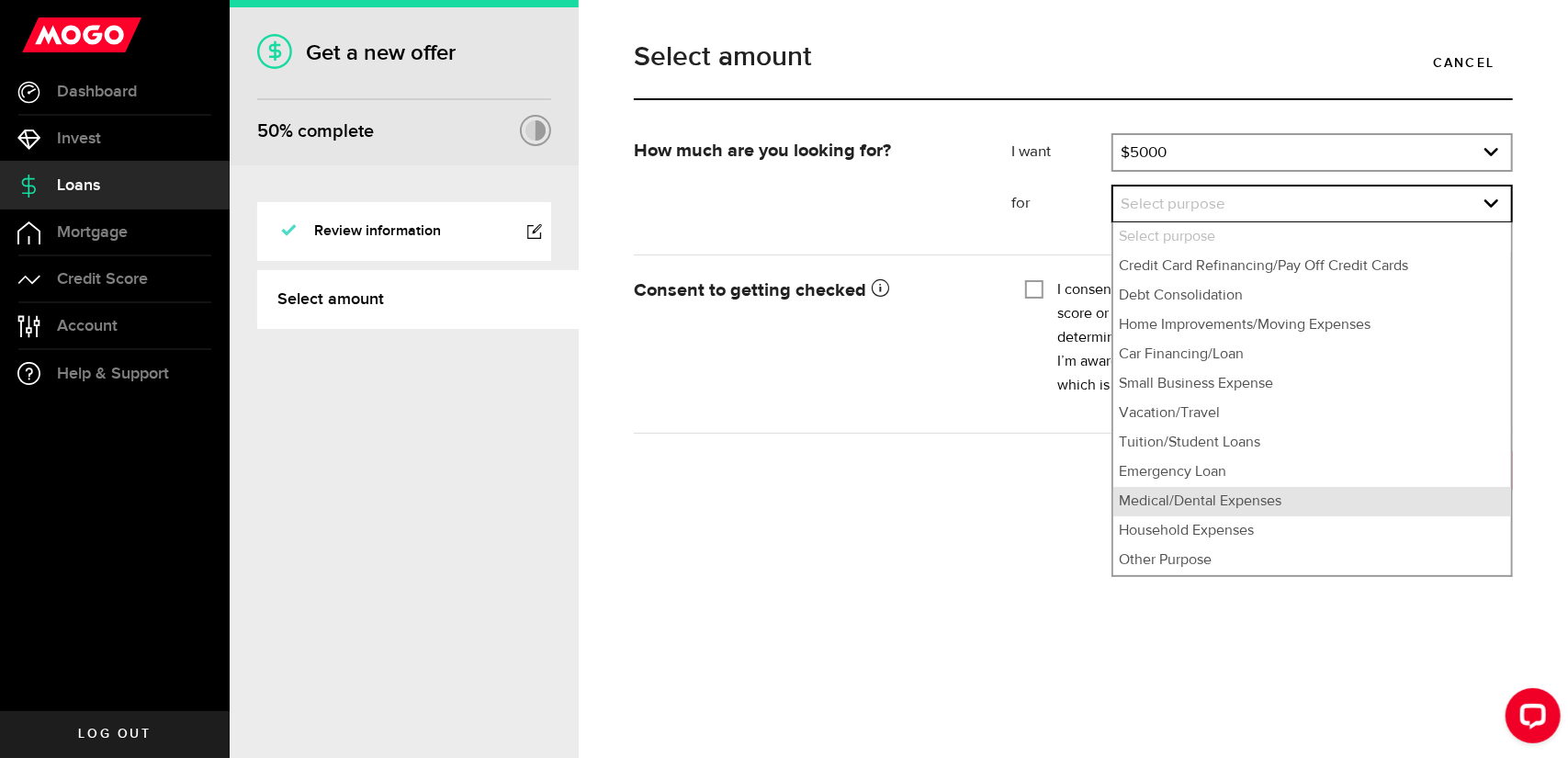
click at [1184, 508] on li "Medical/Dental Expenses" at bounding box center [1312, 502] width 398 height 30
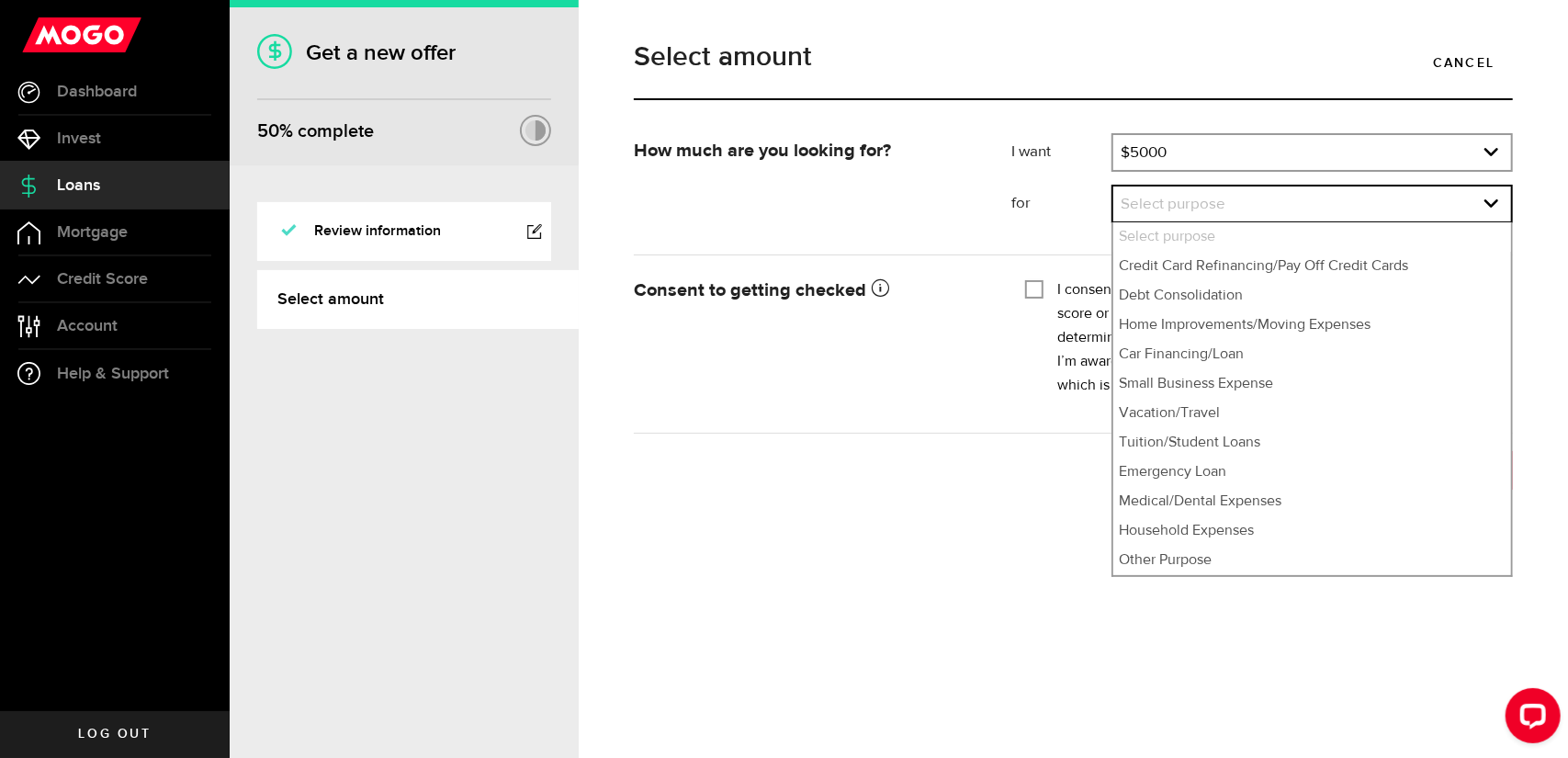
select select "Medical/Dental Expenses"
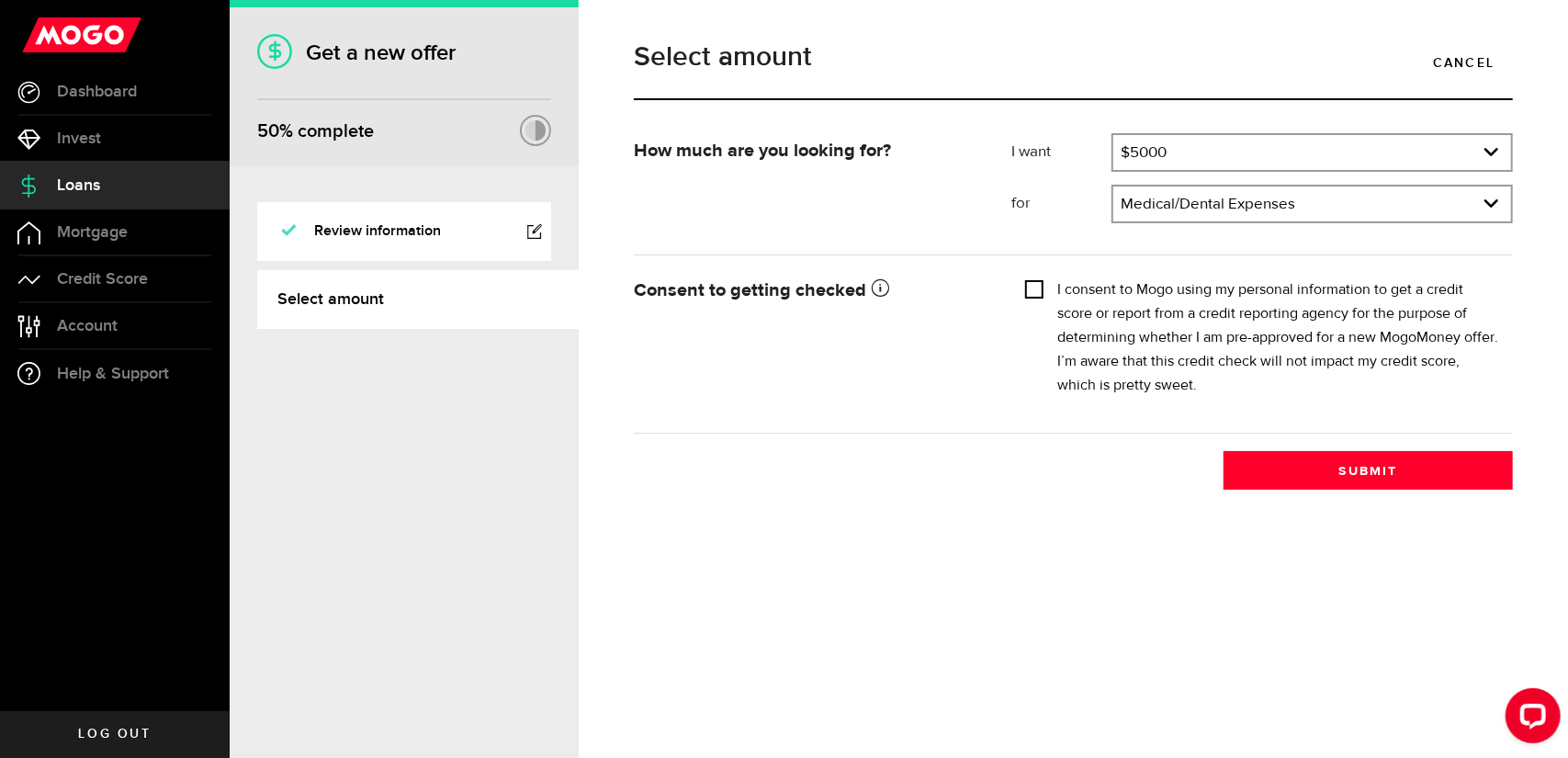
click at [1032, 290] on input "I consent to Mogo using my personal information to get a credit score or report…" at bounding box center [1034, 288] width 19 height 19
checkbox input "true"
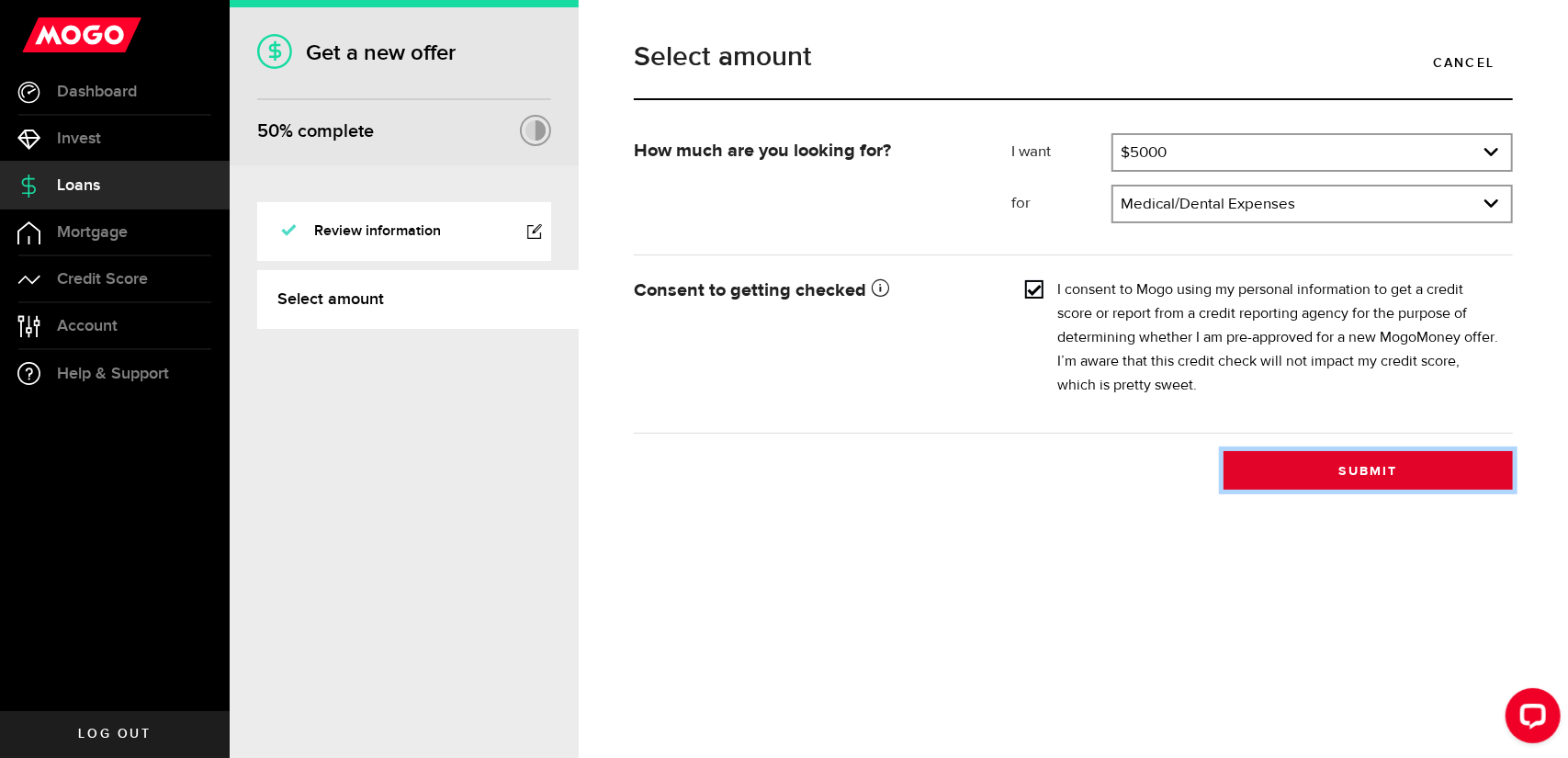
click at [1370, 466] on button "Submit" at bounding box center [1368, 470] width 289 height 39
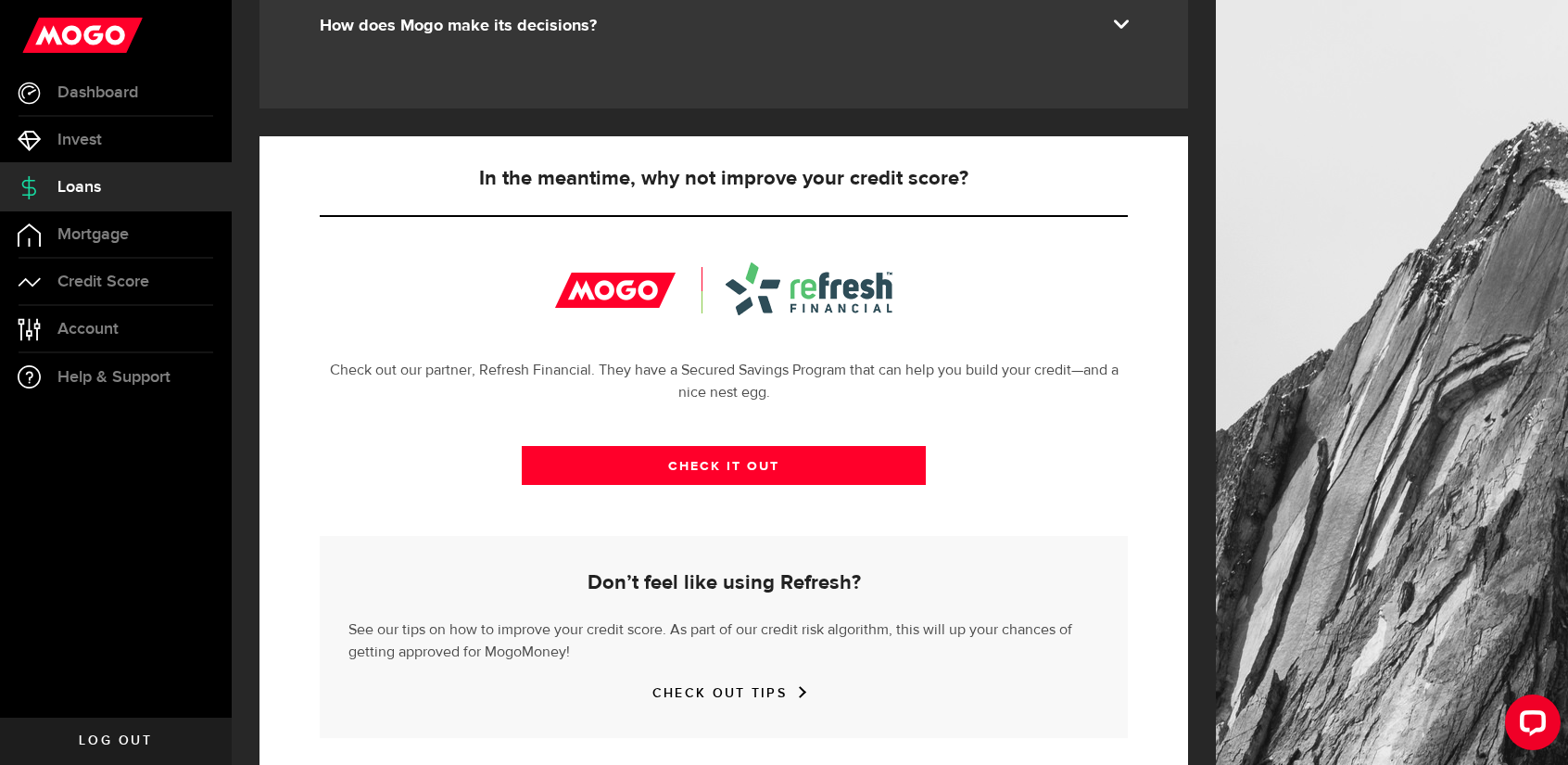
scroll to position [574, 0]
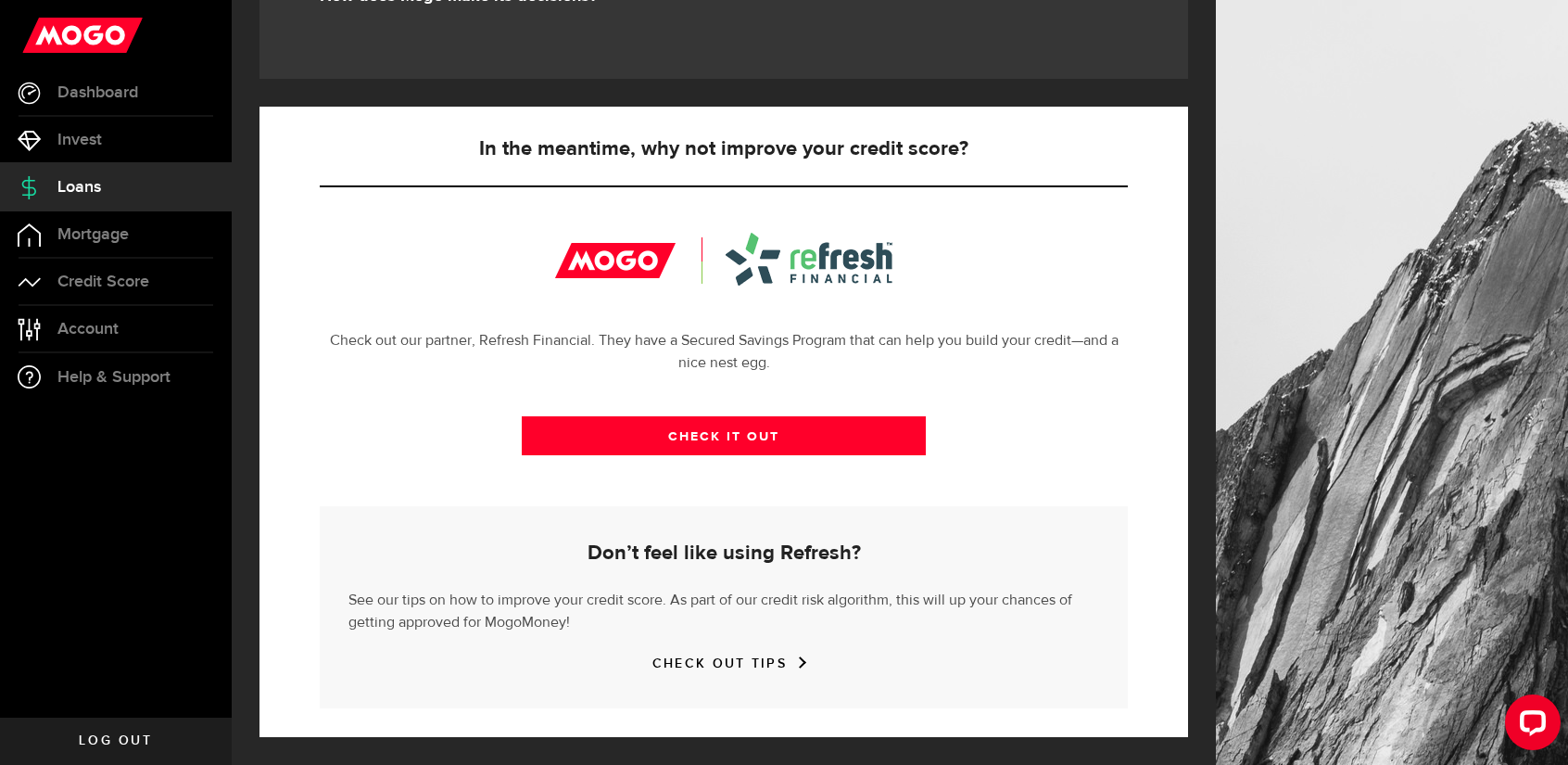
click at [97, 741] on span "Log out" at bounding box center [115, 740] width 73 height 13
